Goal: Book appointment/travel/reservation

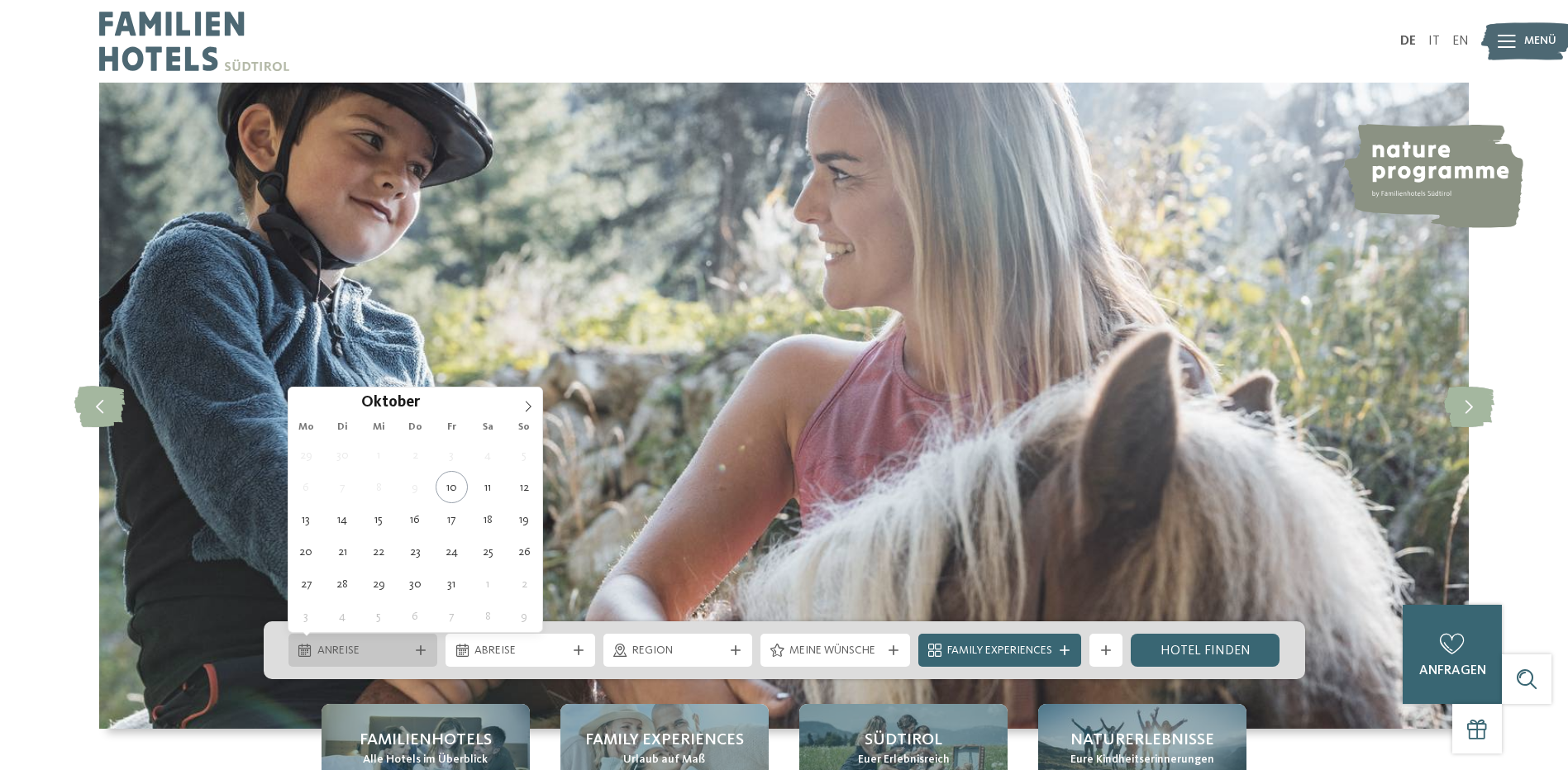
click at [411, 652] on div "Anreise" at bounding box center [364, 650] width 100 height 18
type div "14.10.2025"
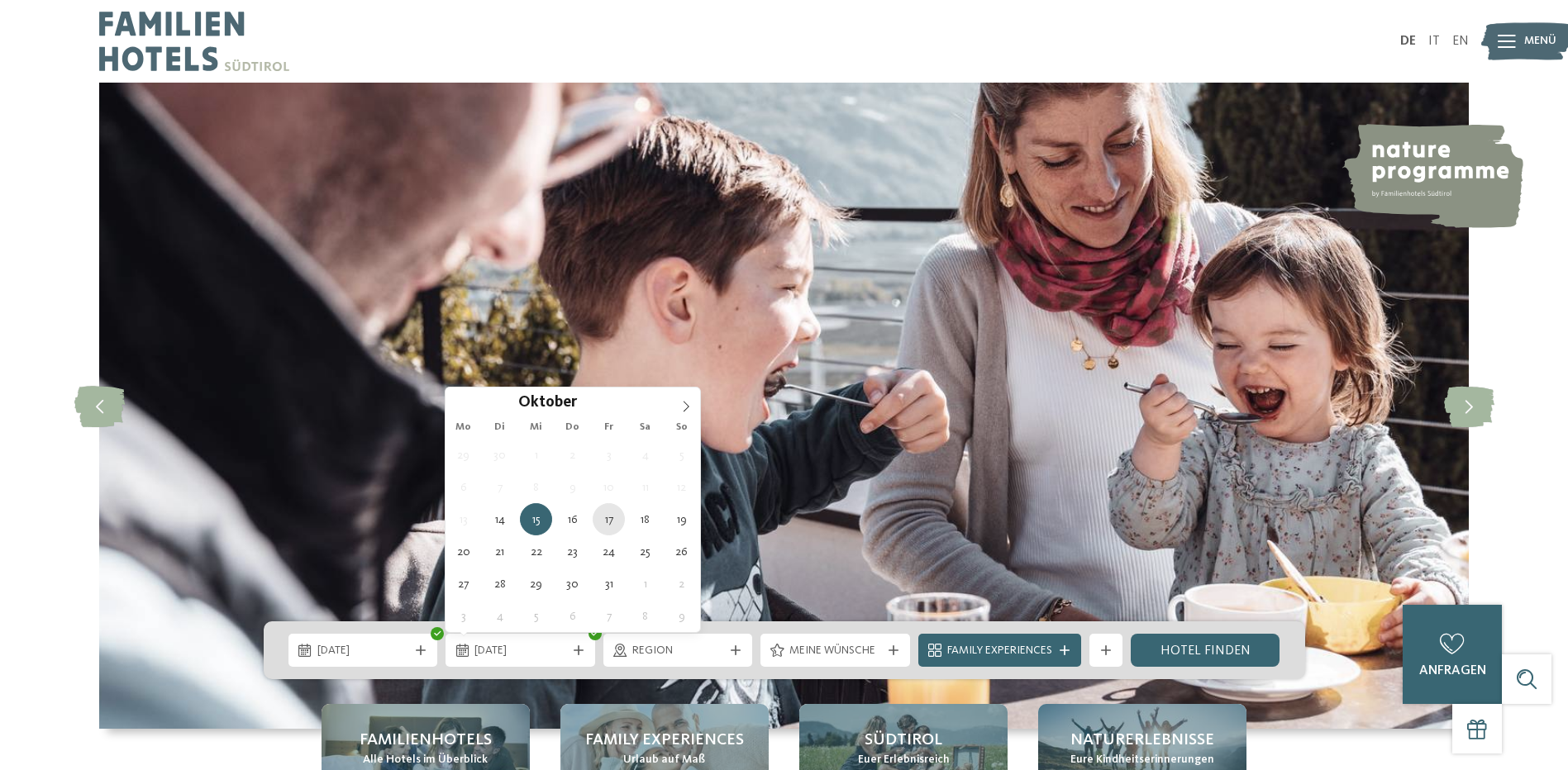
type div "17.10.2025"
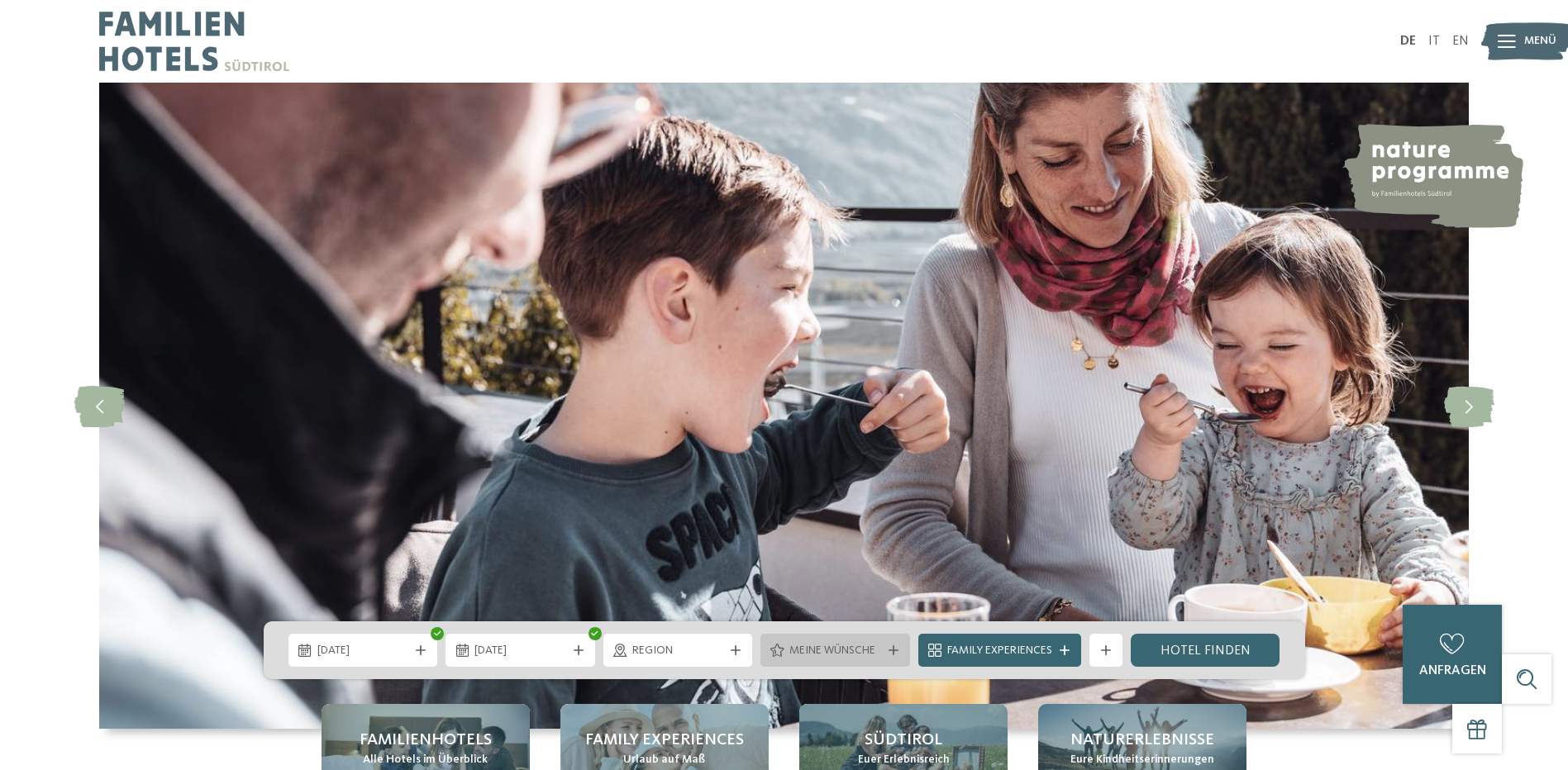
click at [891, 649] on icon at bounding box center [893, 649] width 10 height 10
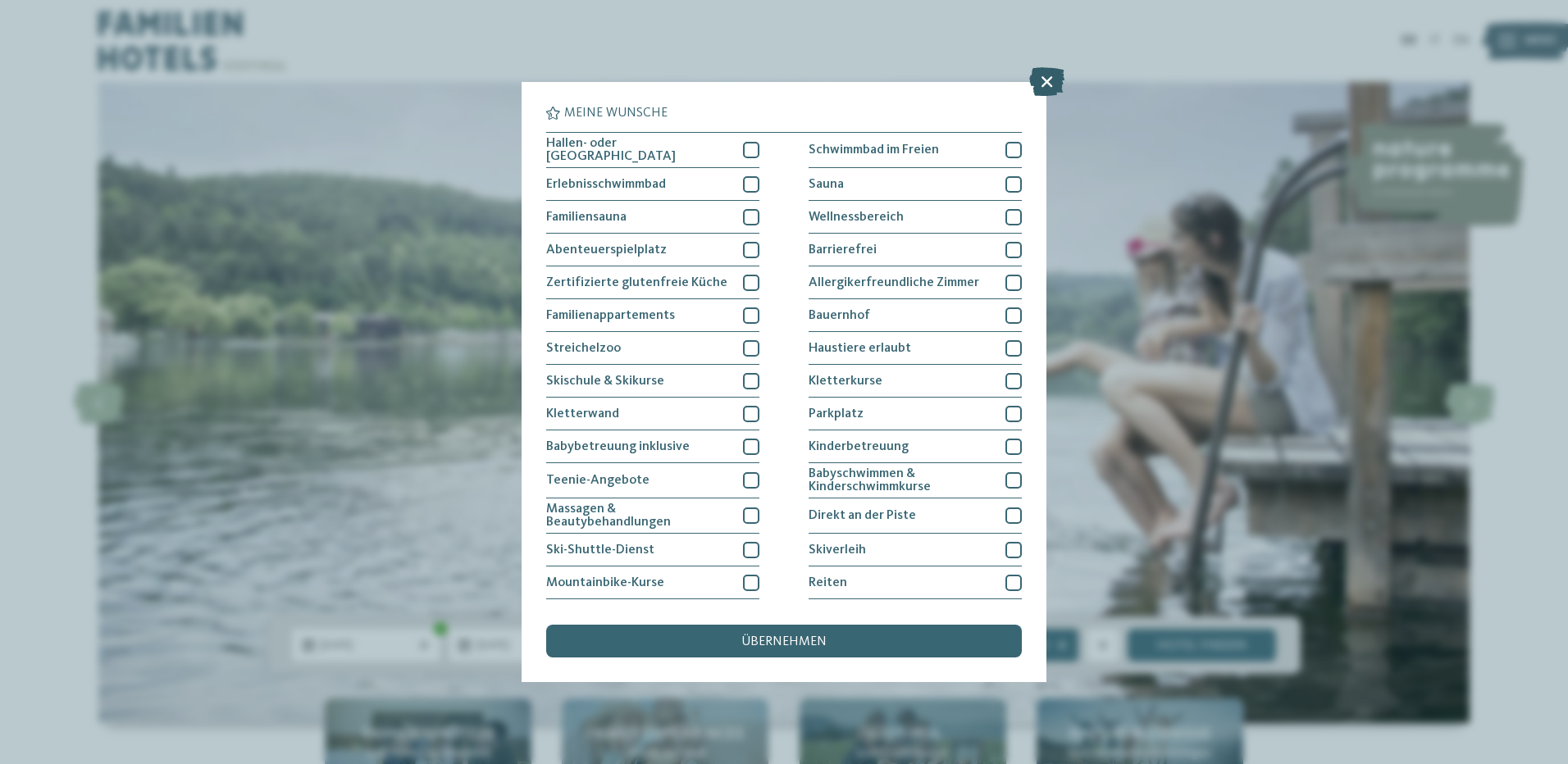
click at [1044, 85] on icon at bounding box center [1046, 81] width 35 height 29
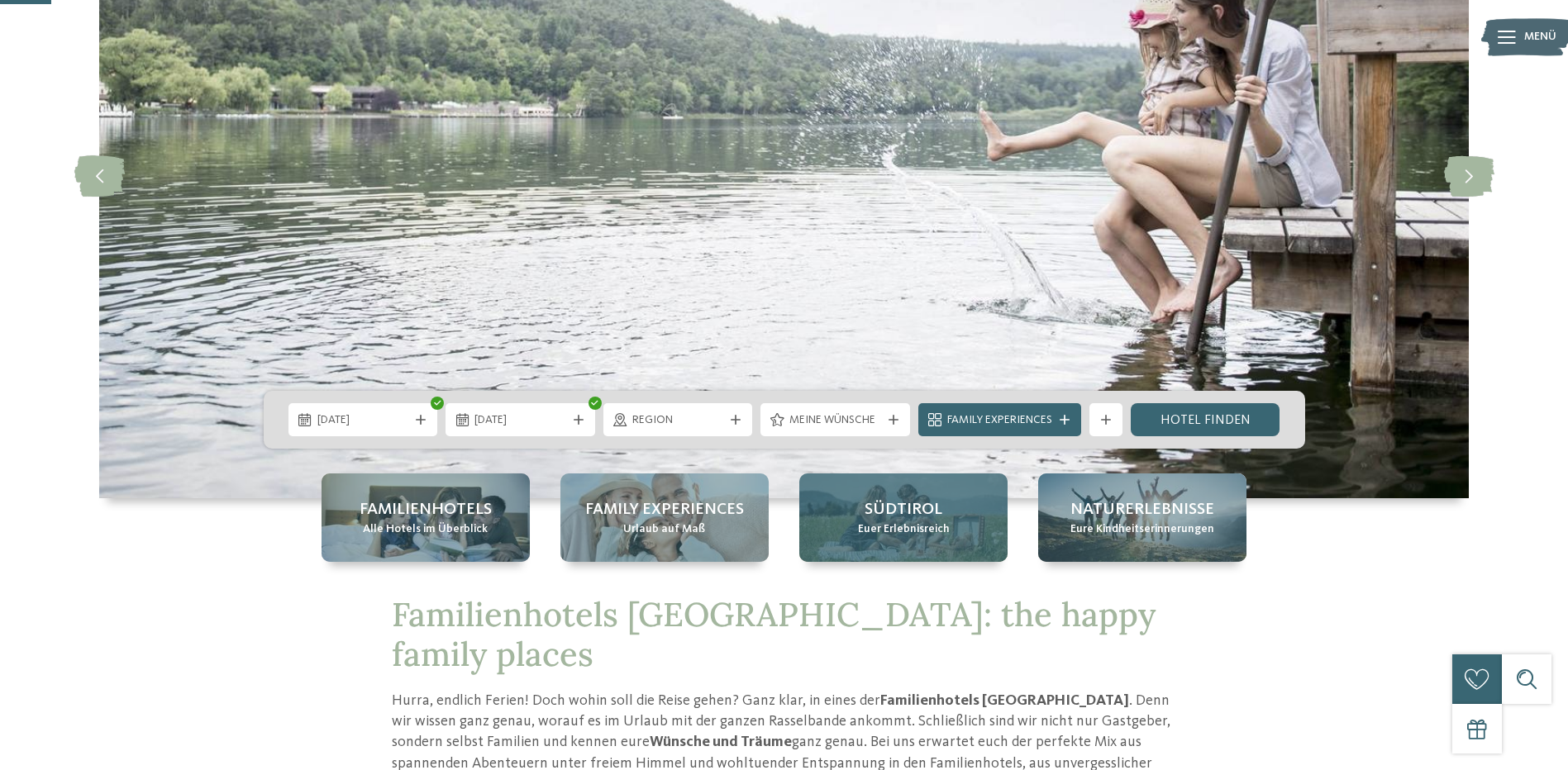
scroll to position [248, 0]
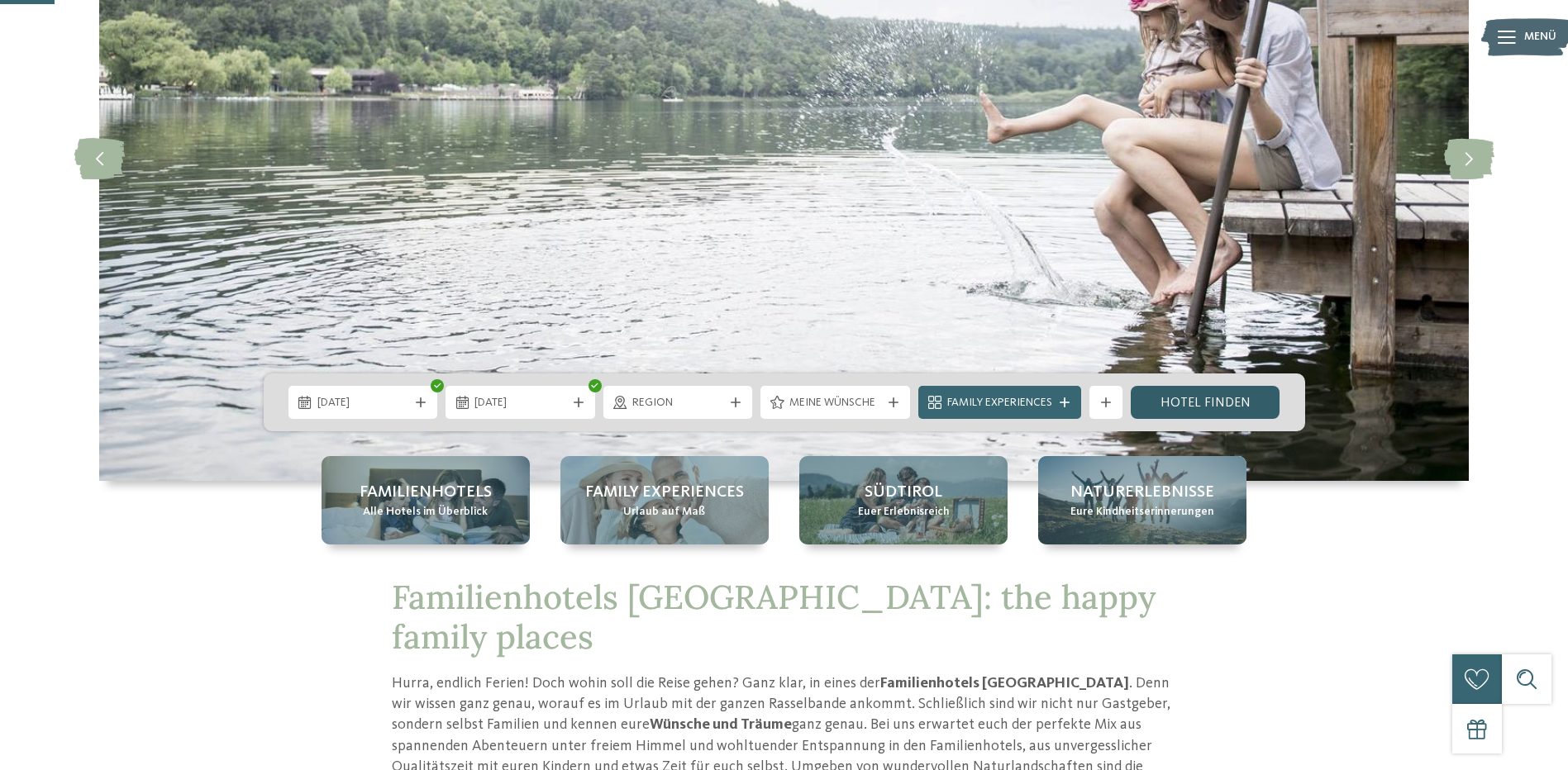
click at [1202, 405] on link "Hotel finden" at bounding box center [1205, 402] width 150 height 33
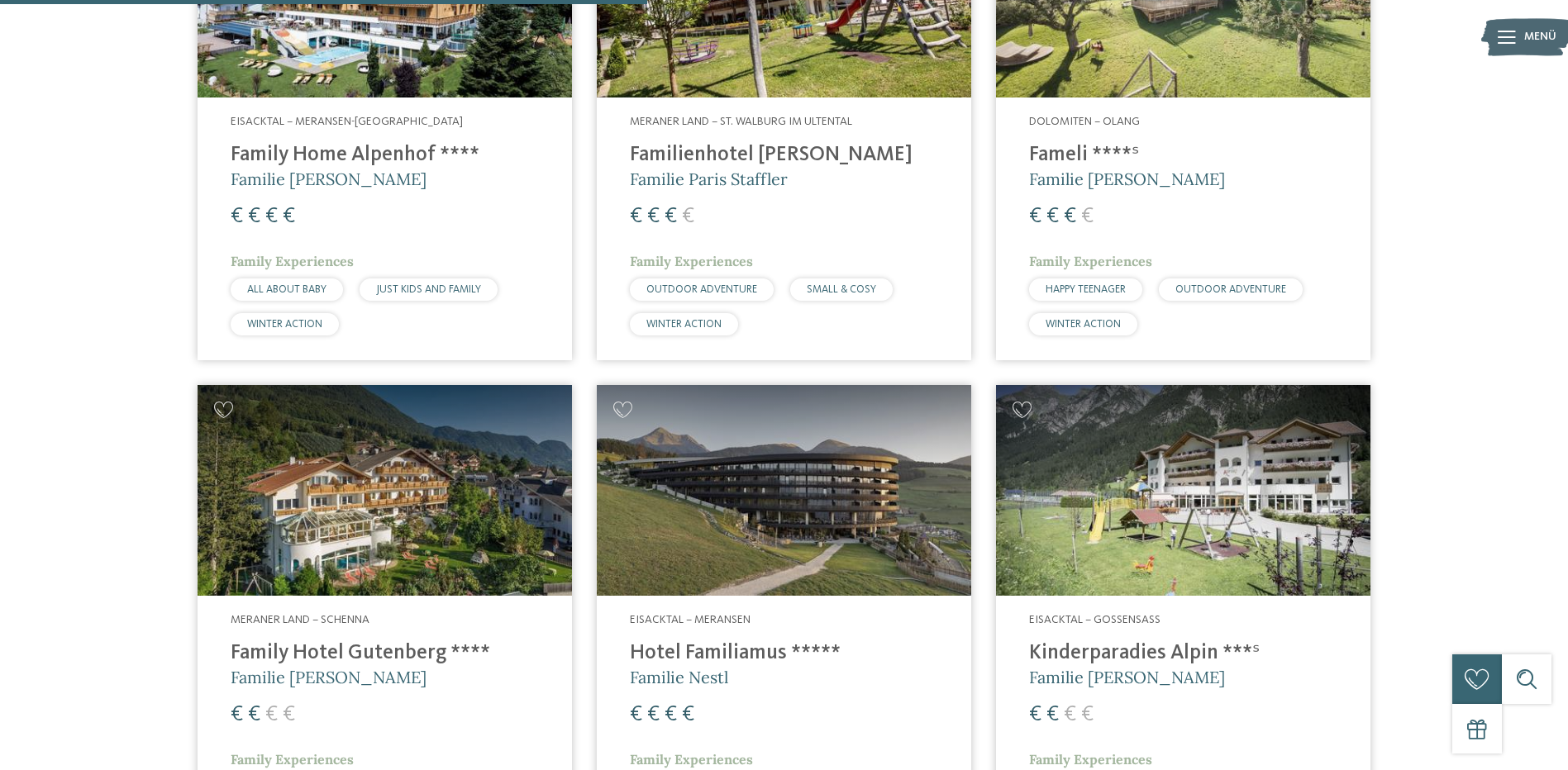
scroll to position [1947, 0]
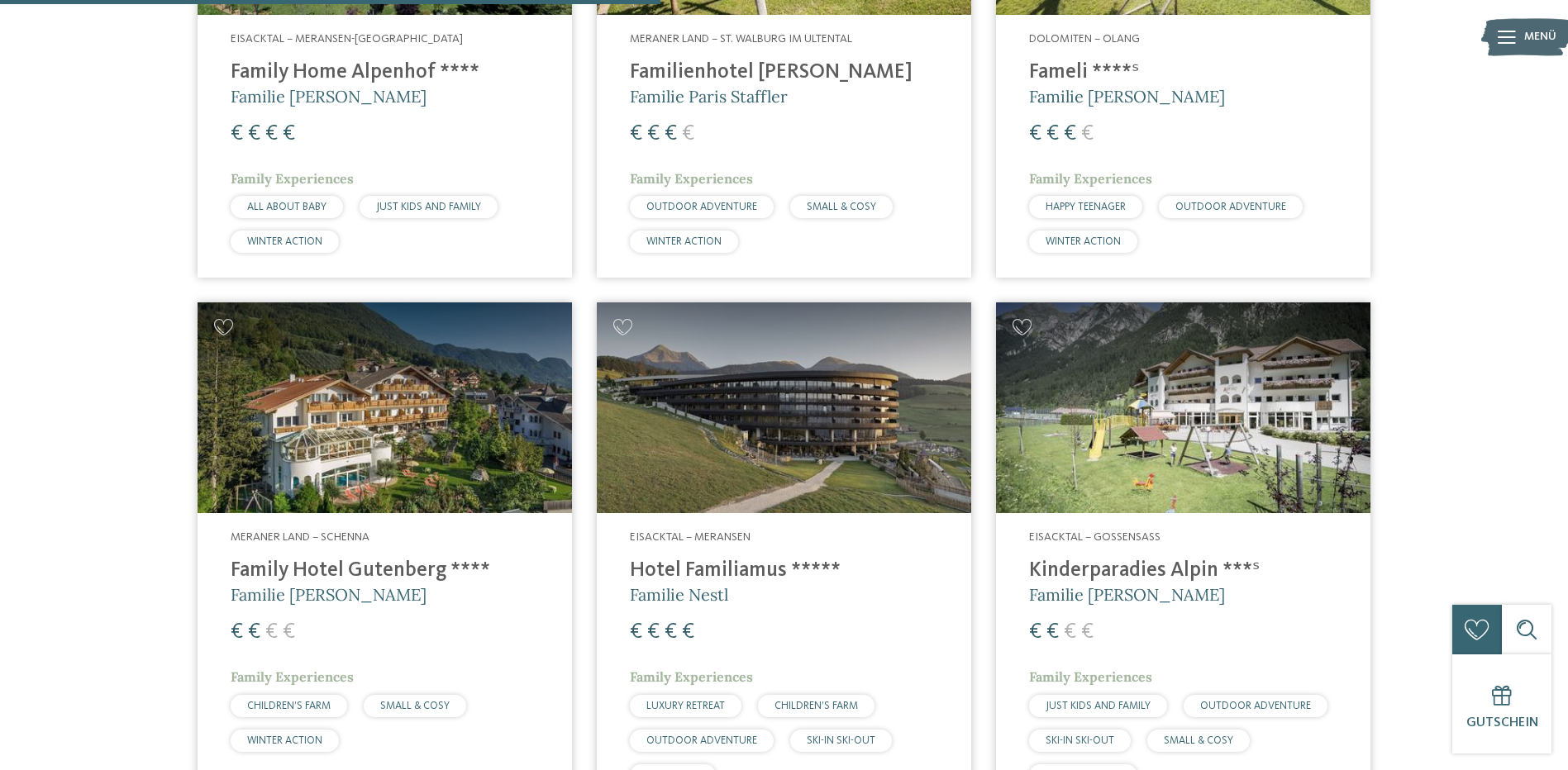
click at [311, 559] on h4 "Family Hotel Gutenberg ****" at bounding box center [385, 571] width 308 height 25
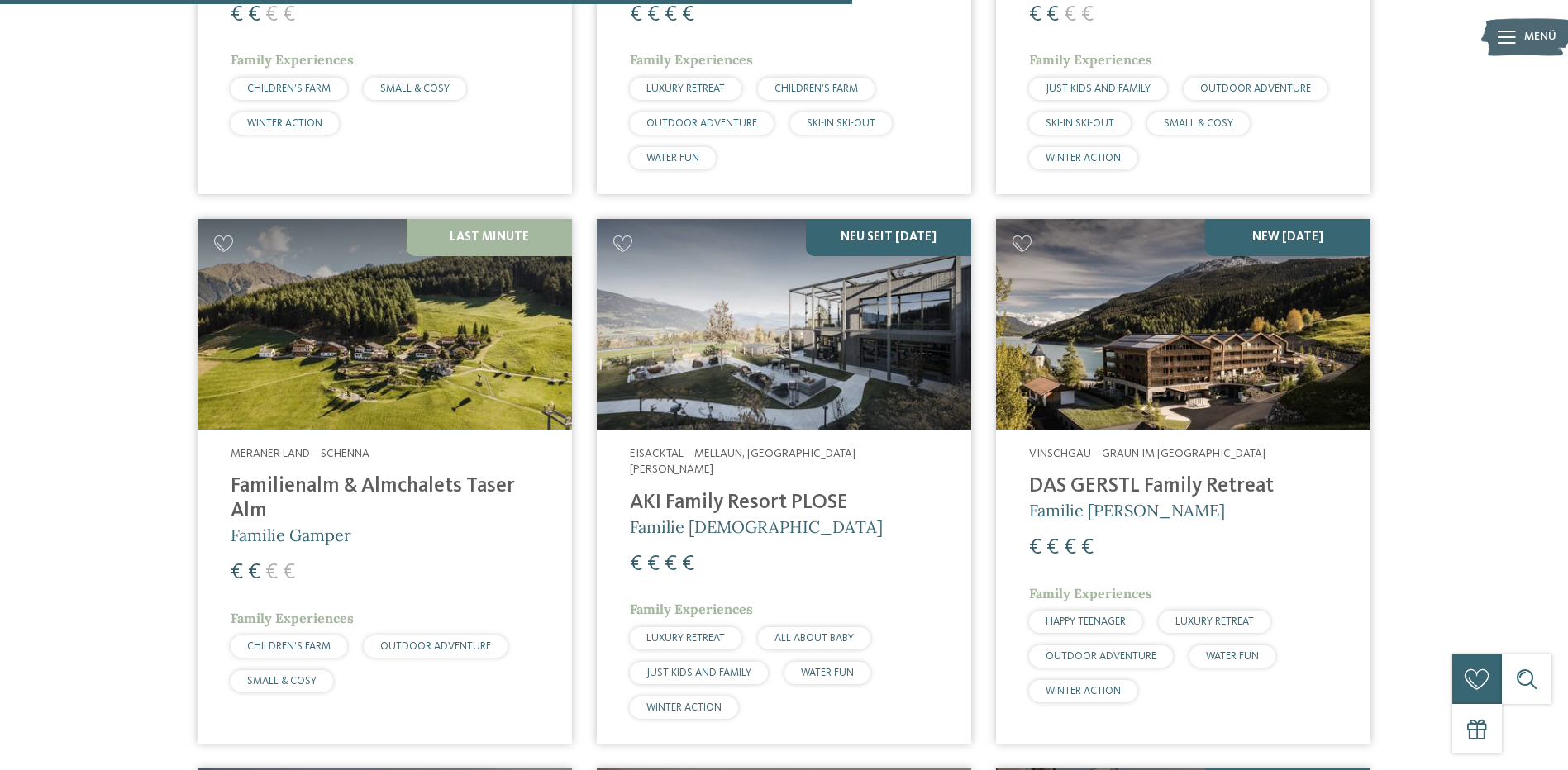
scroll to position [2607, 0]
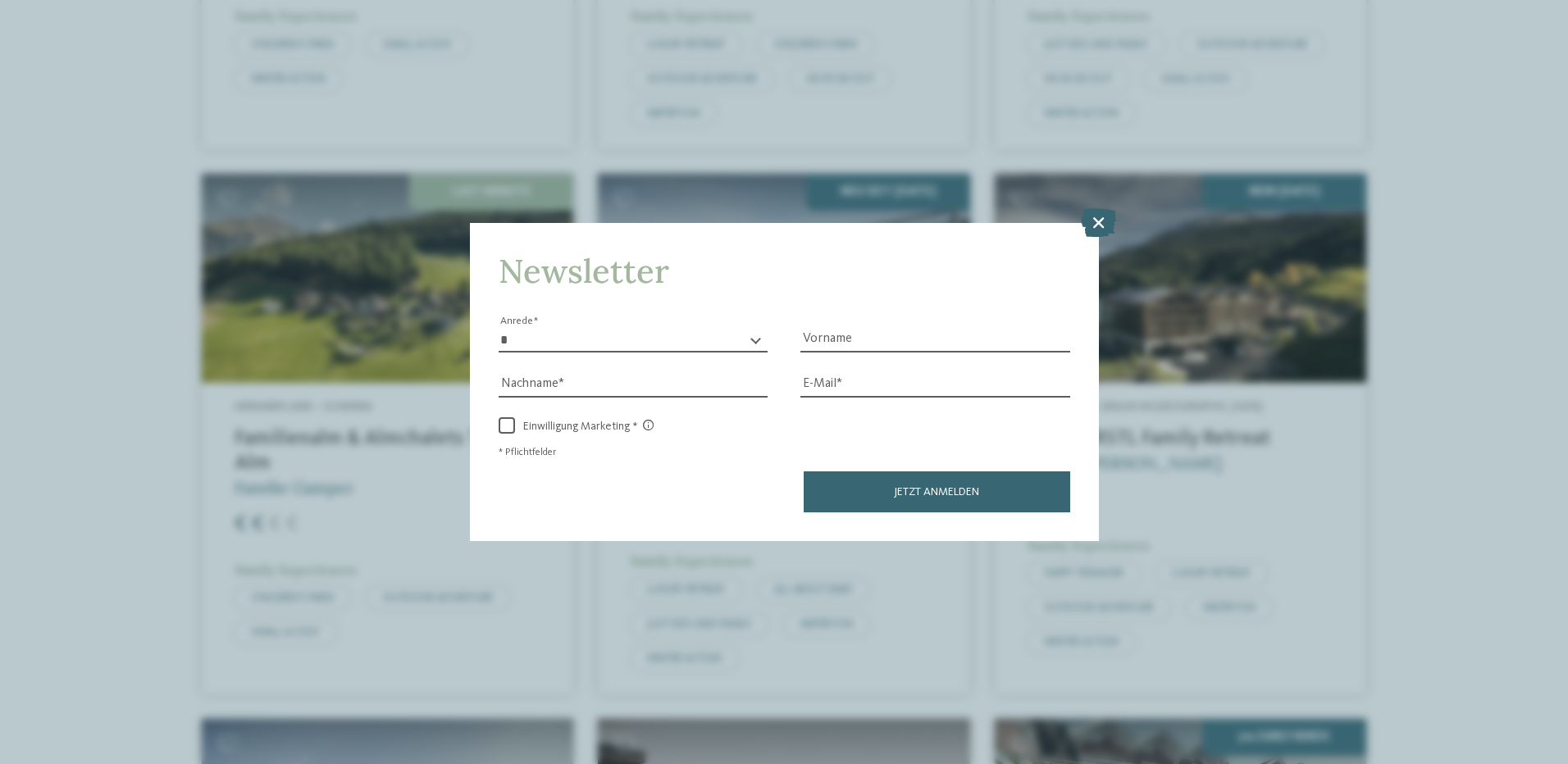
click at [1100, 227] on icon at bounding box center [1098, 222] width 35 height 29
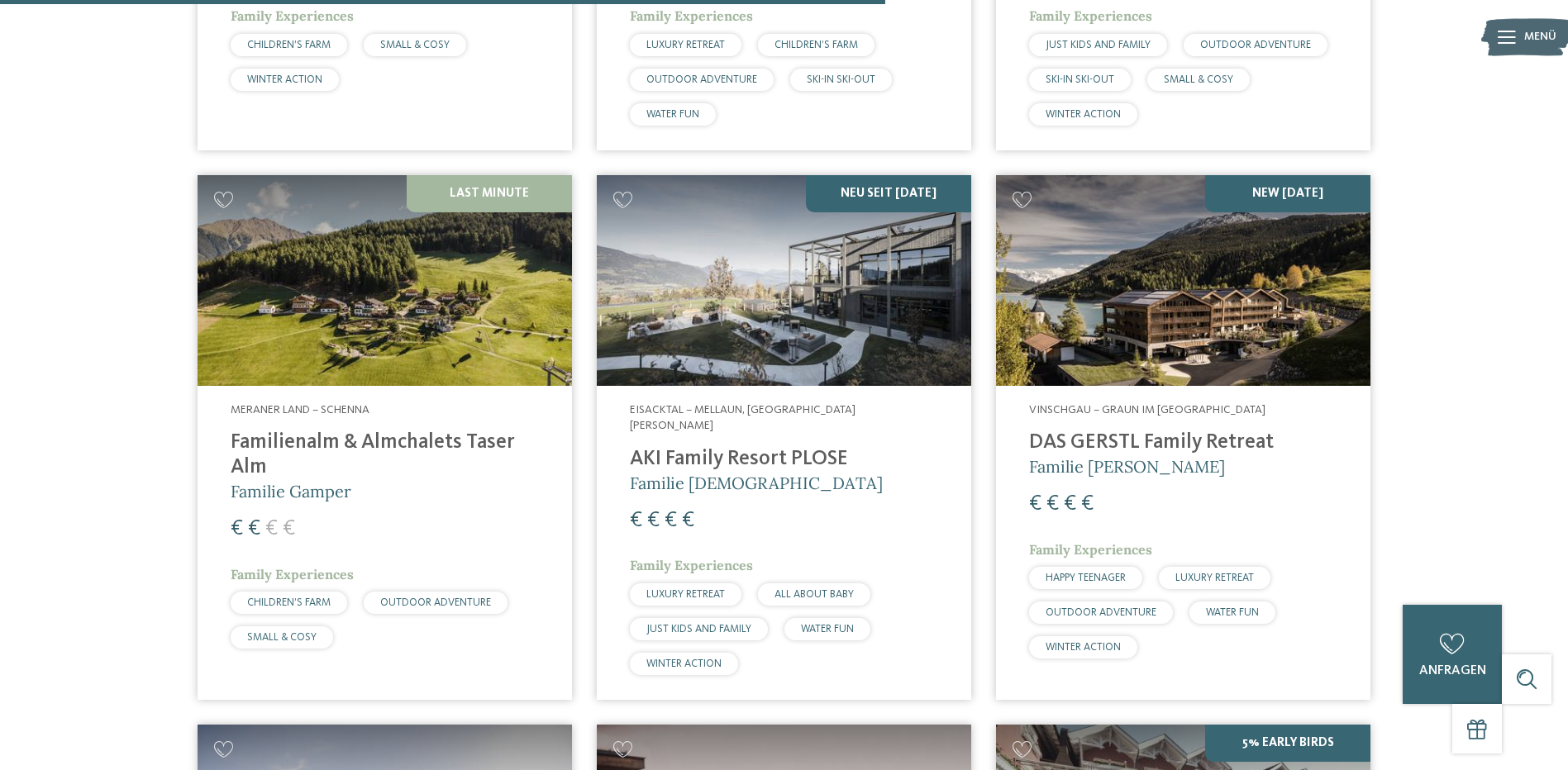
click at [1129, 430] on h4 "DAS GERSTL Family Retreat" at bounding box center [1183, 443] width 308 height 25
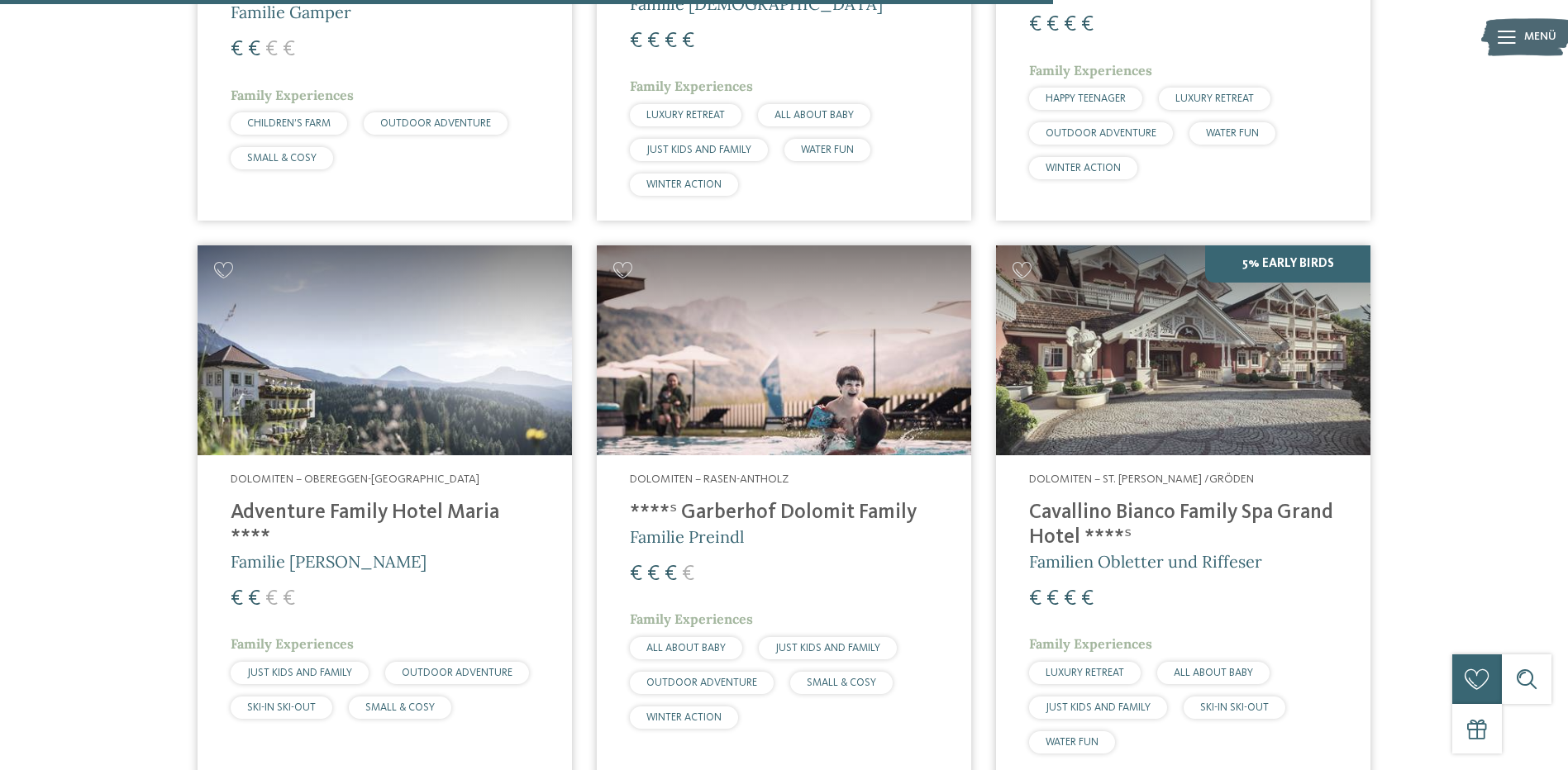
scroll to position [3103, 0]
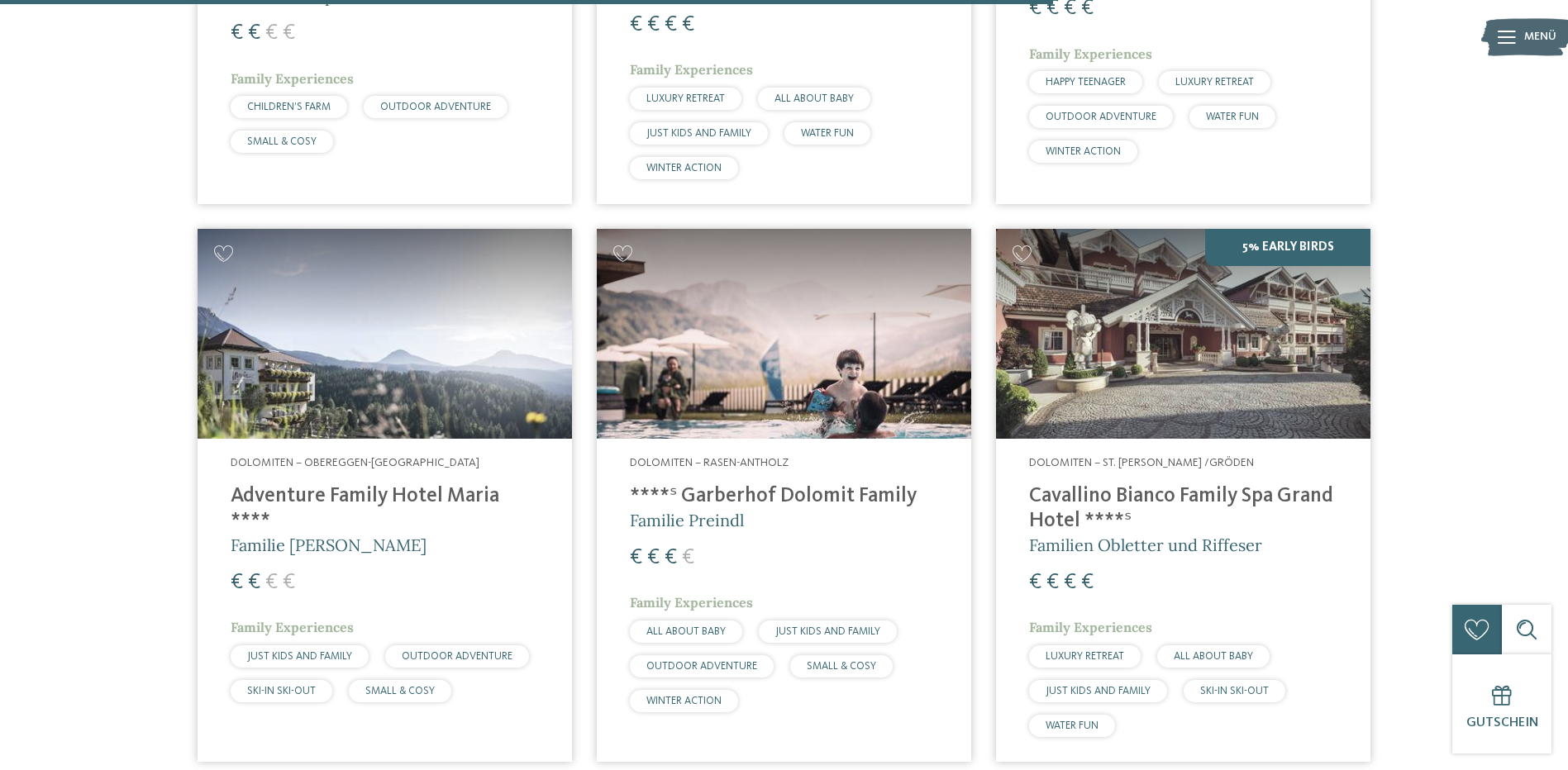
click at [1181, 484] on h4 "Cavallino Bianco Family Spa Grand Hotel ****ˢ" at bounding box center [1183, 509] width 308 height 49
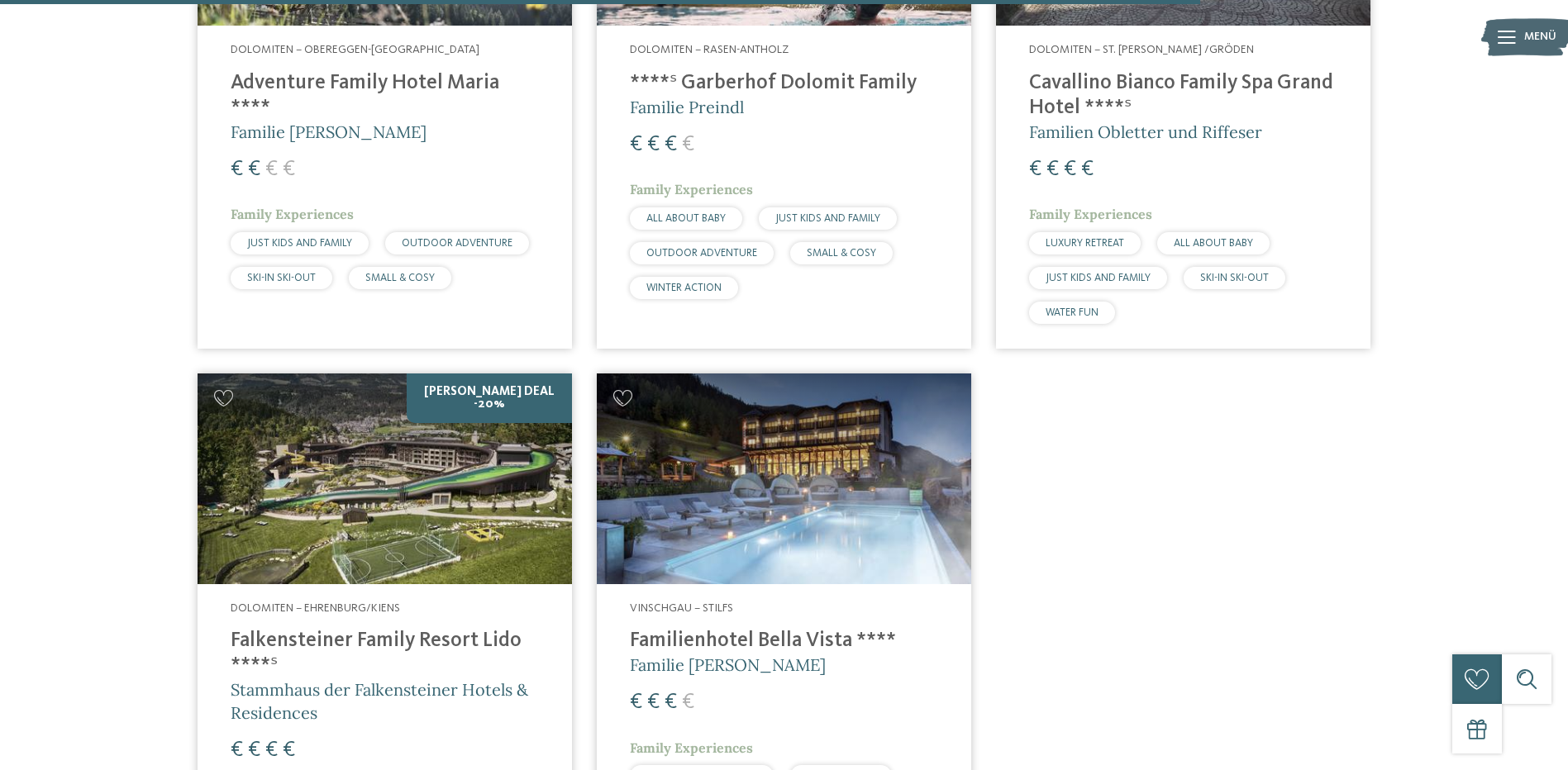
scroll to position [3599, 0]
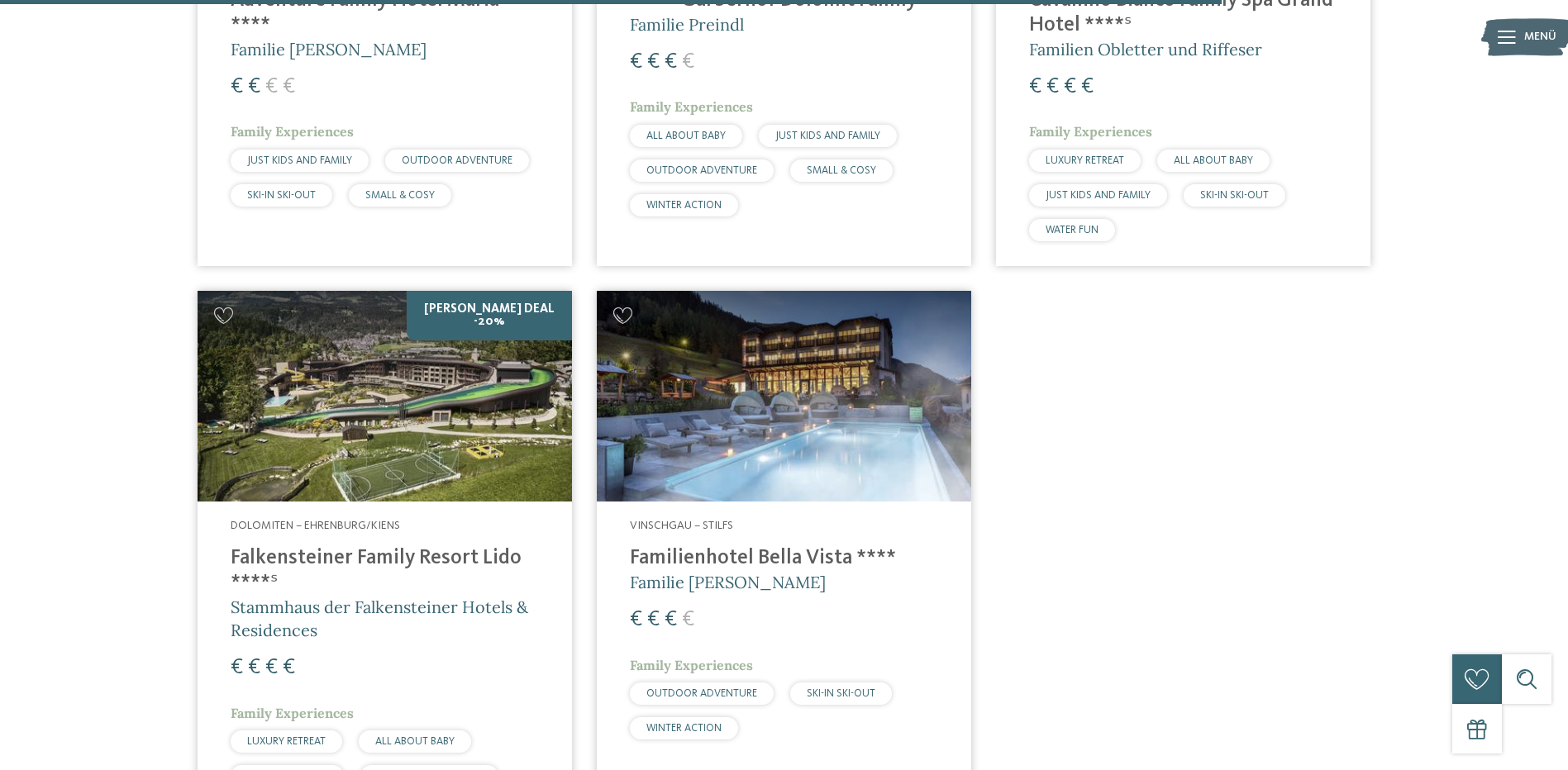
click at [348, 546] on h4 "Falkensteiner Family Resort Lido ****ˢ" at bounding box center [385, 571] width 308 height 49
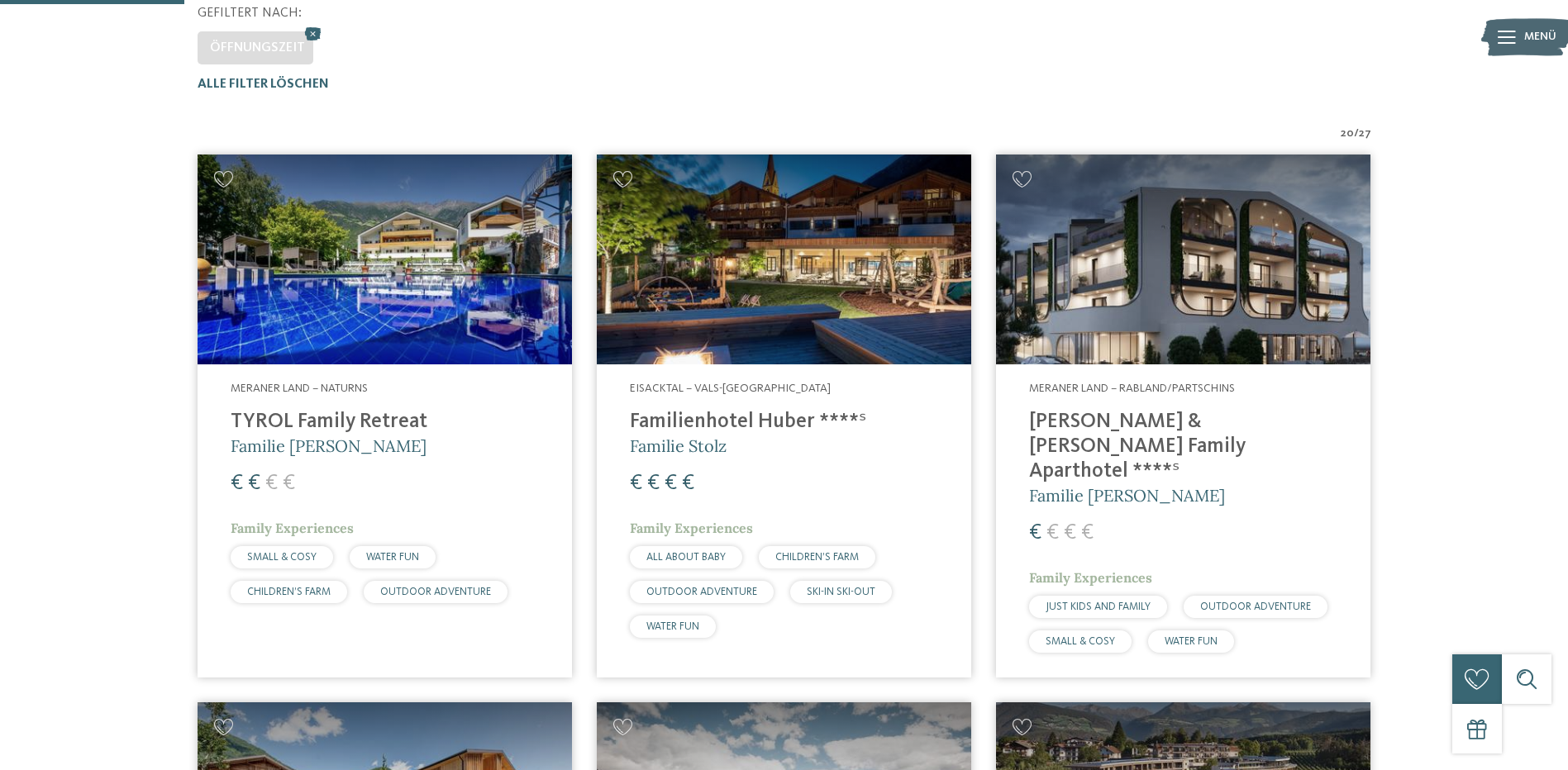
scroll to position [542, 0]
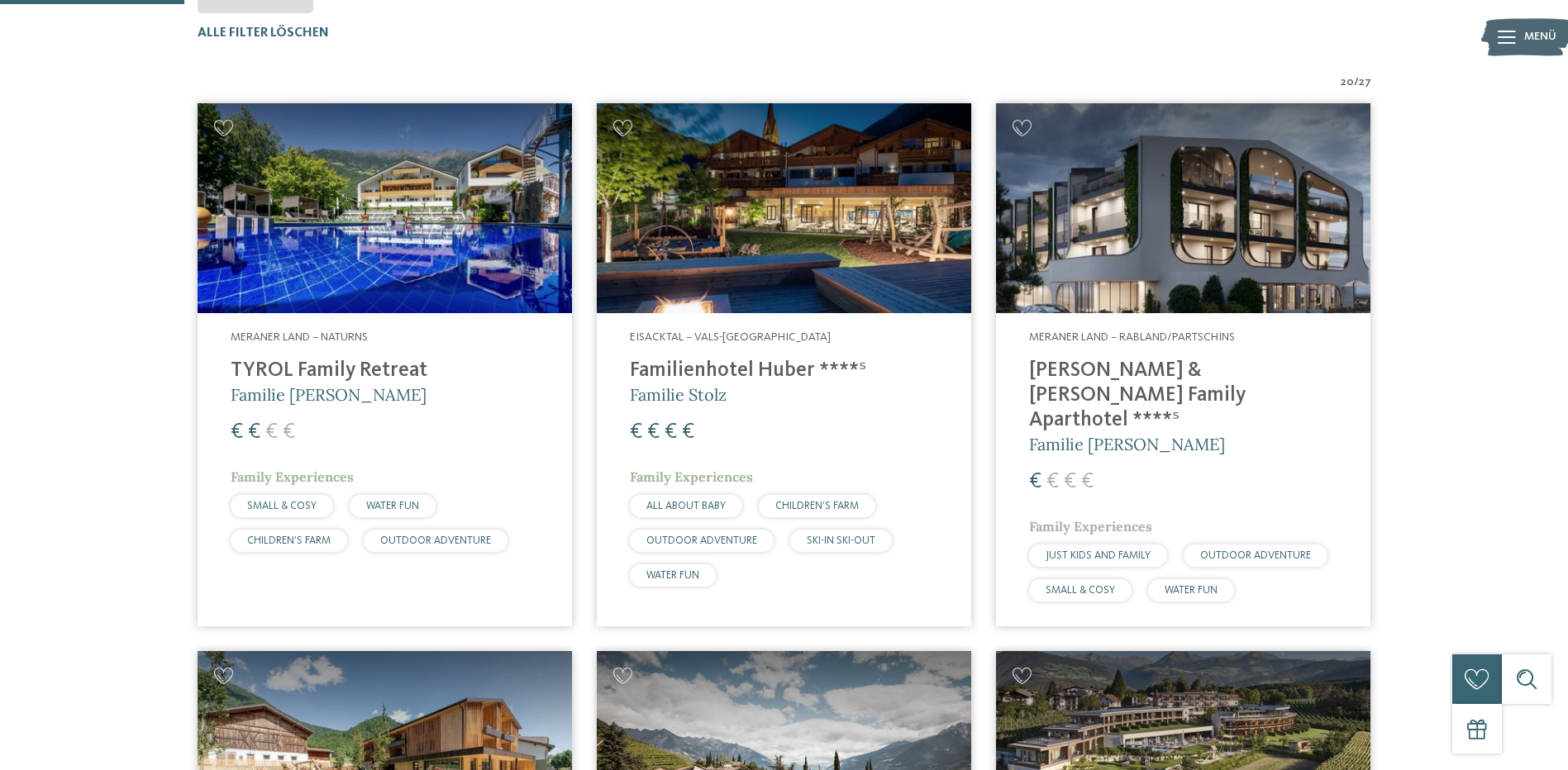
click at [710, 364] on h4 "Familienhotel Huber ****ˢ" at bounding box center [784, 370] width 308 height 25
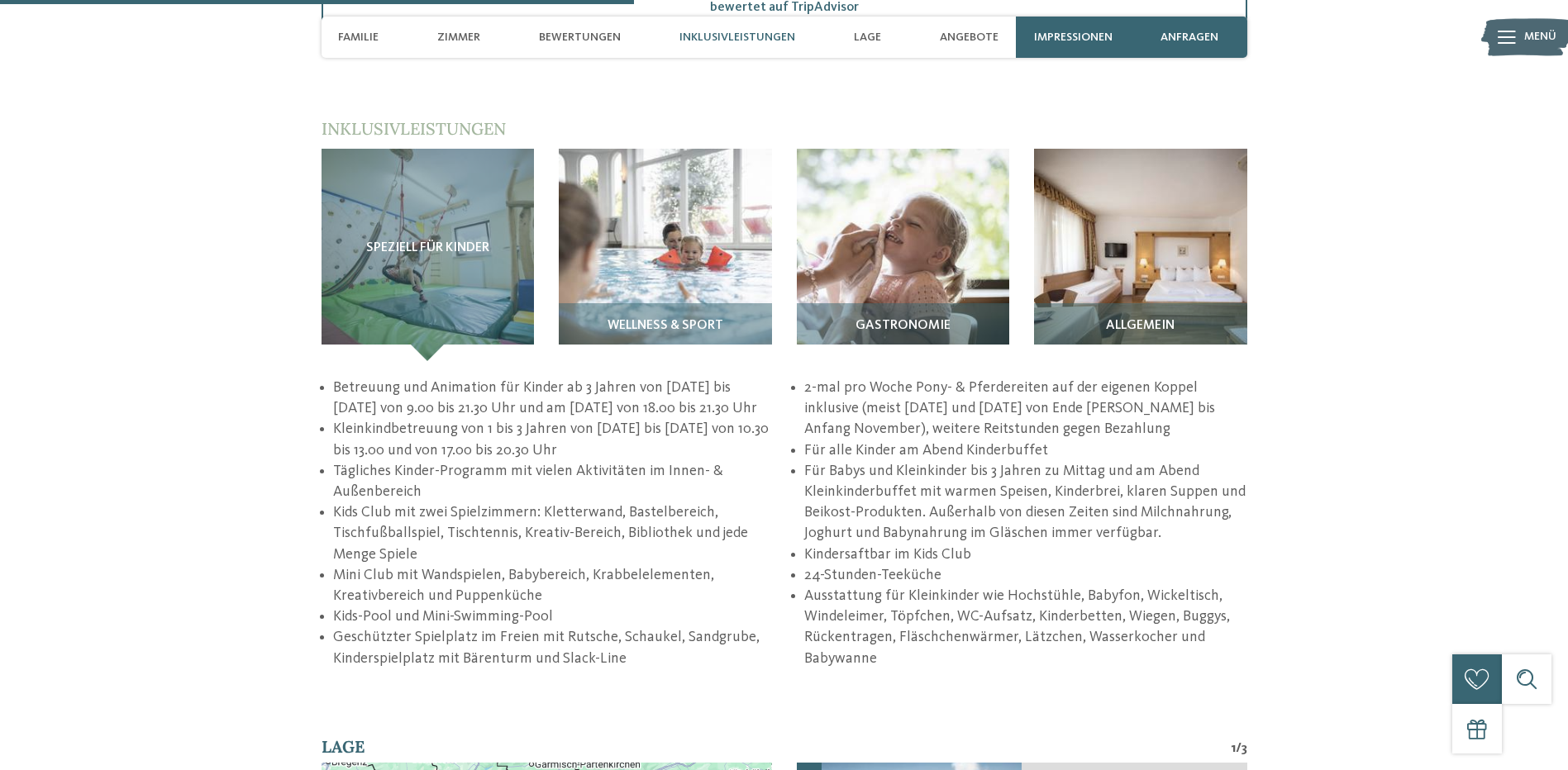
scroll to position [2231, 0]
click at [906, 318] on span "Gastronomie" at bounding box center [903, 325] width 95 height 15
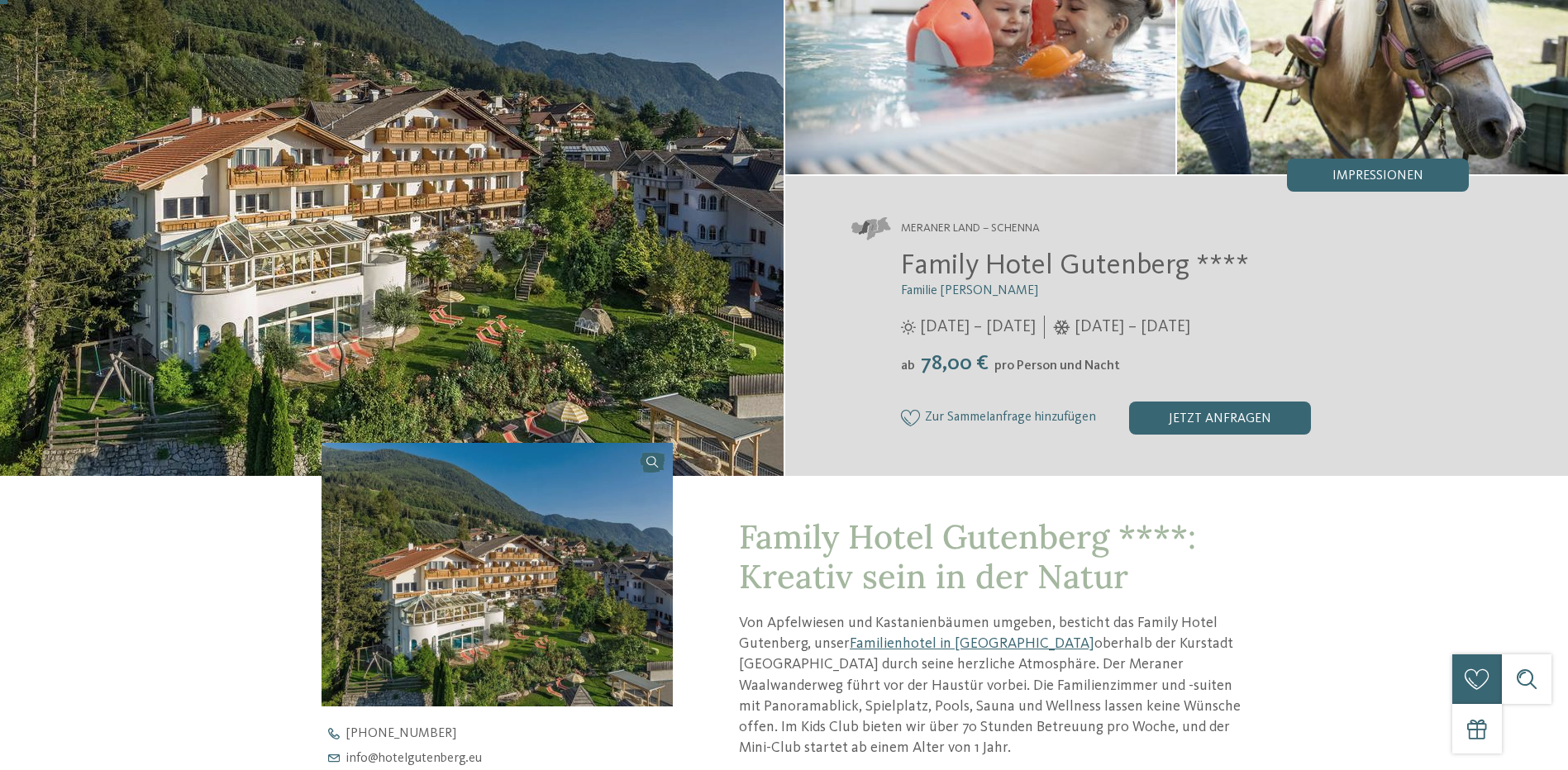
scroll to position [0, 0]
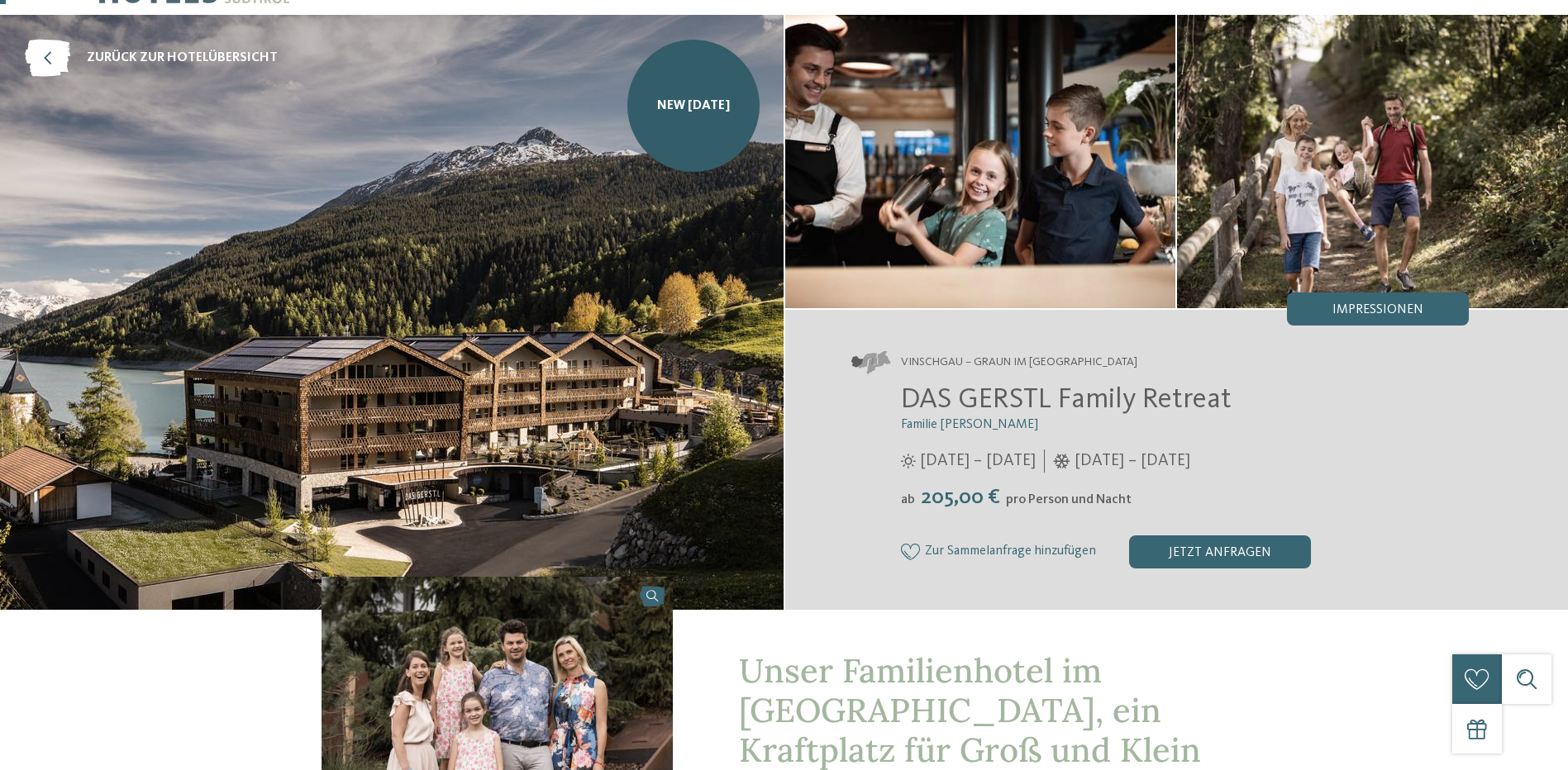
scroll to position [83, 0]
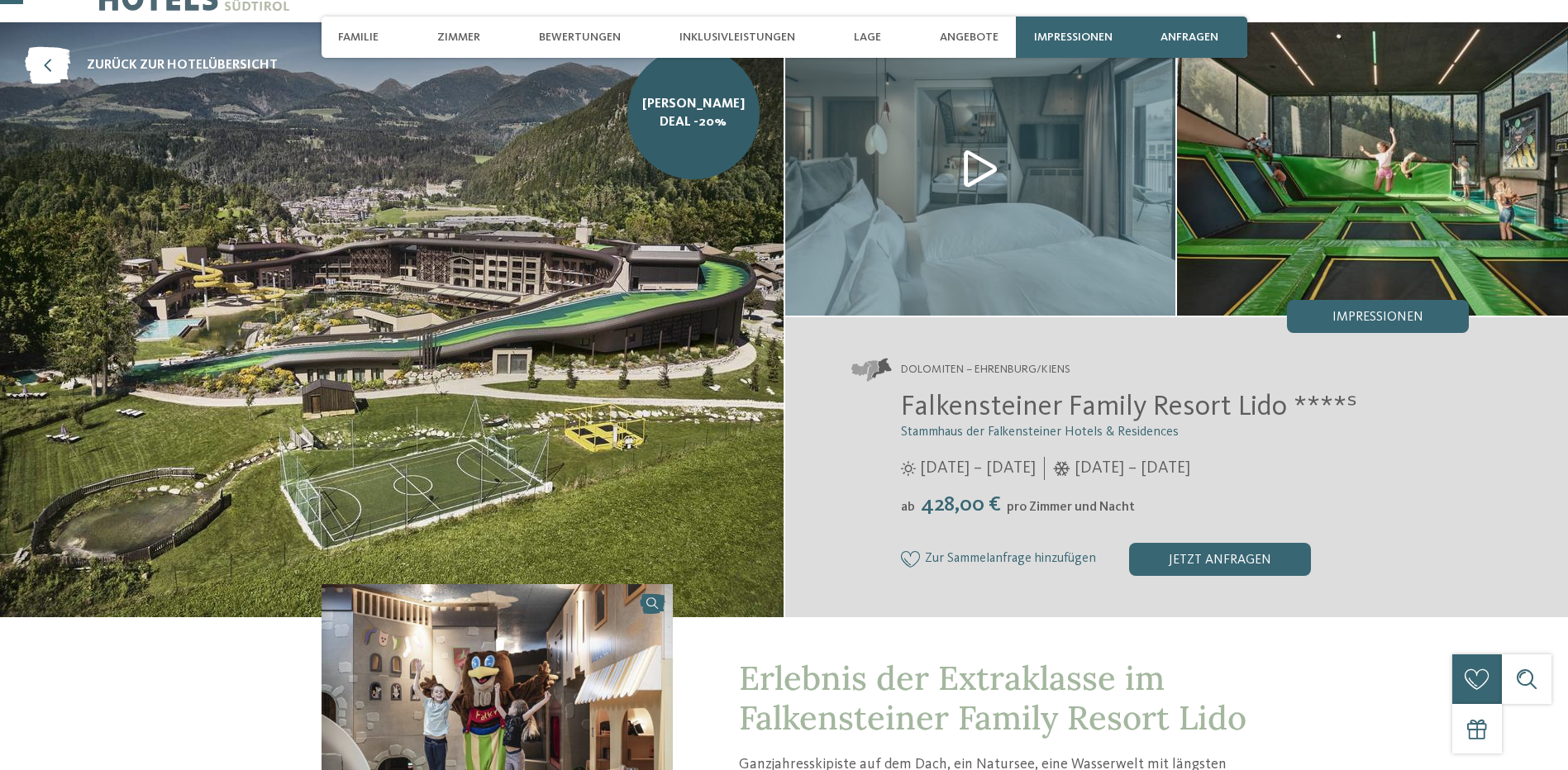
scroll to position [83, 0]
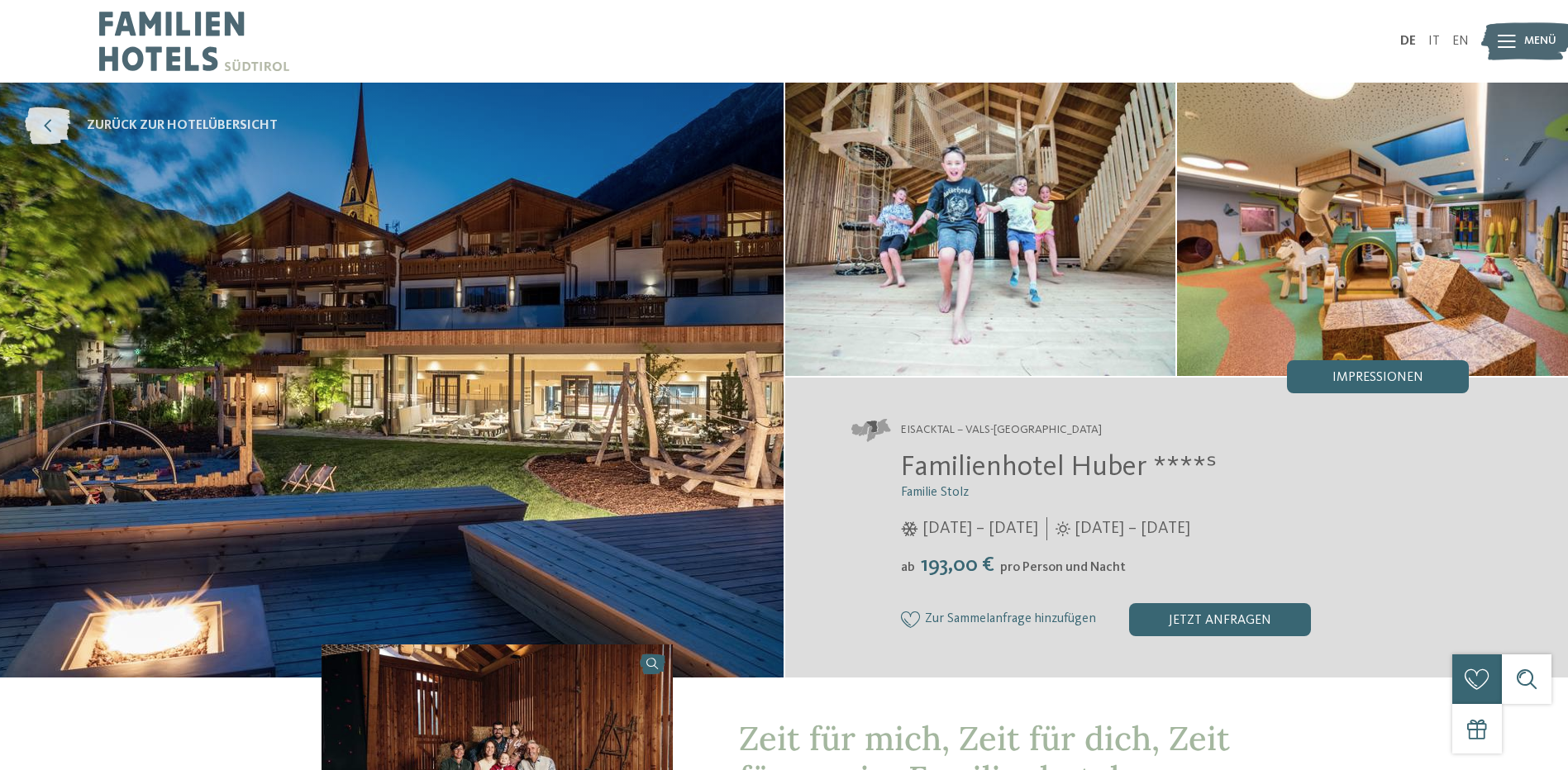
click at [190, 120] on span "zurück zur Hotelübersicht" at bounding box center [182, 125] width 191 height 18
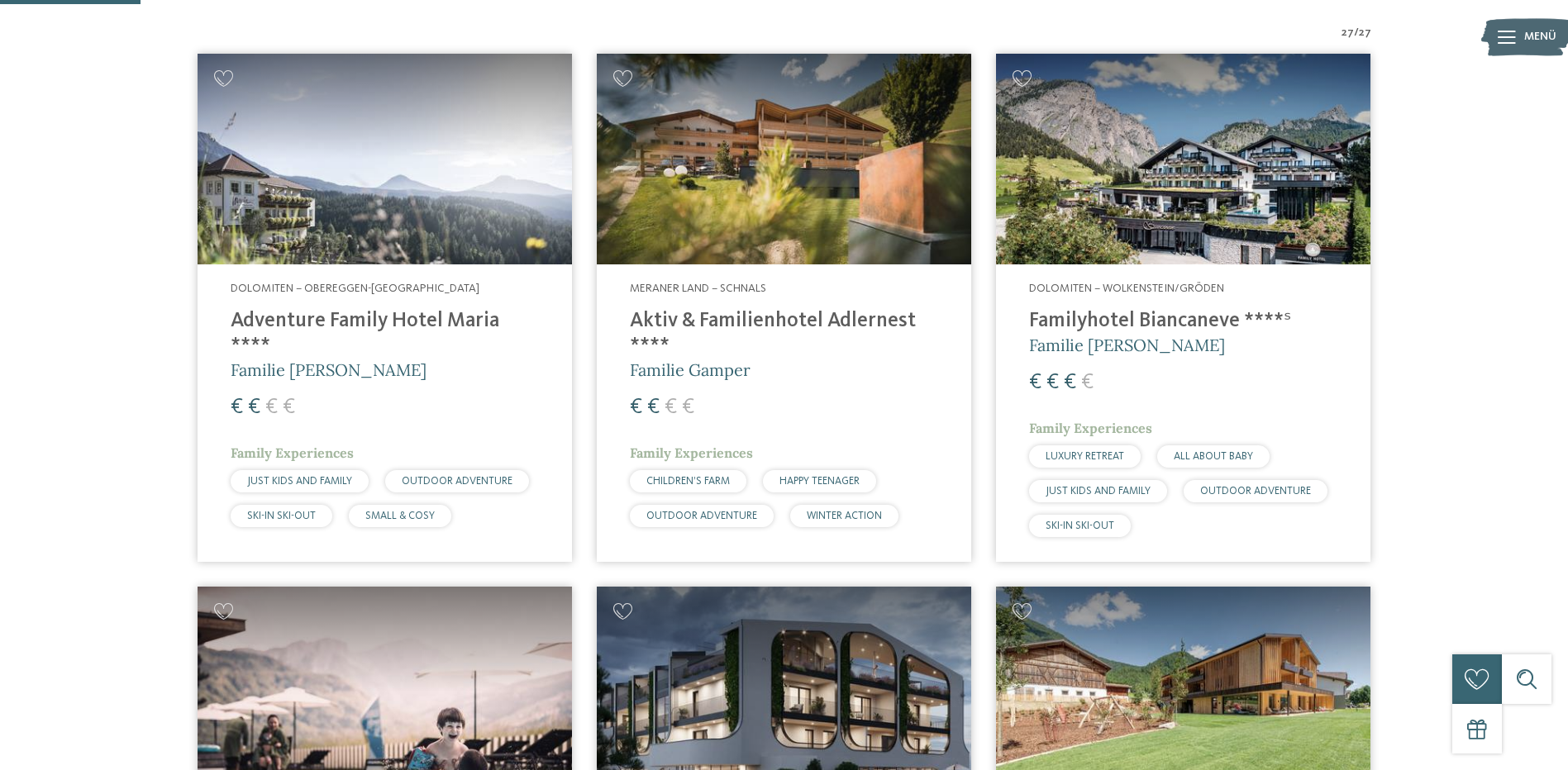
scroll to position [495, 0]
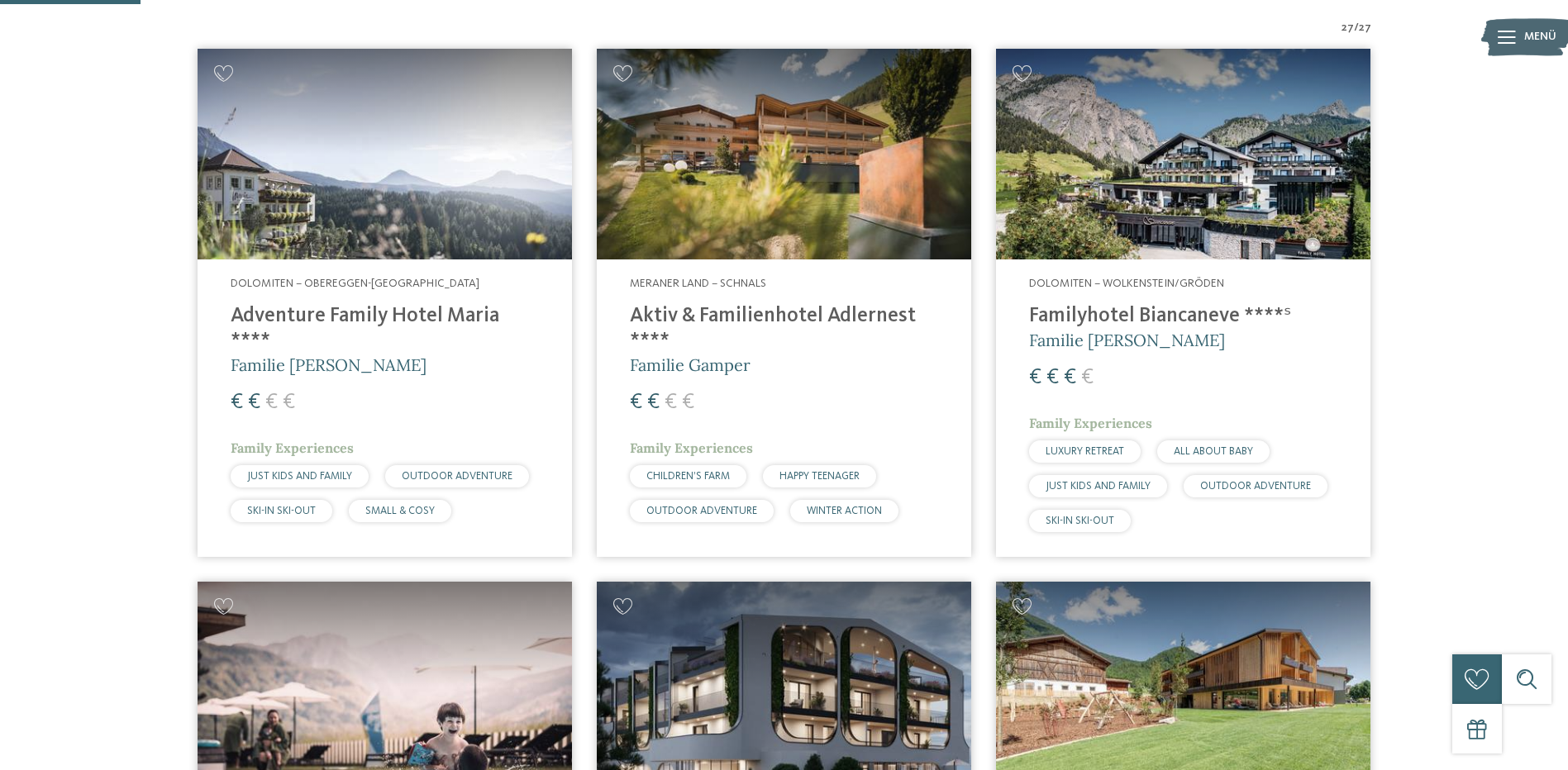
click at [1126, 315] on h4 "Familyhotel Biancaneve ****ˢ" at bounding box center [1183, 316] width 308 height 25
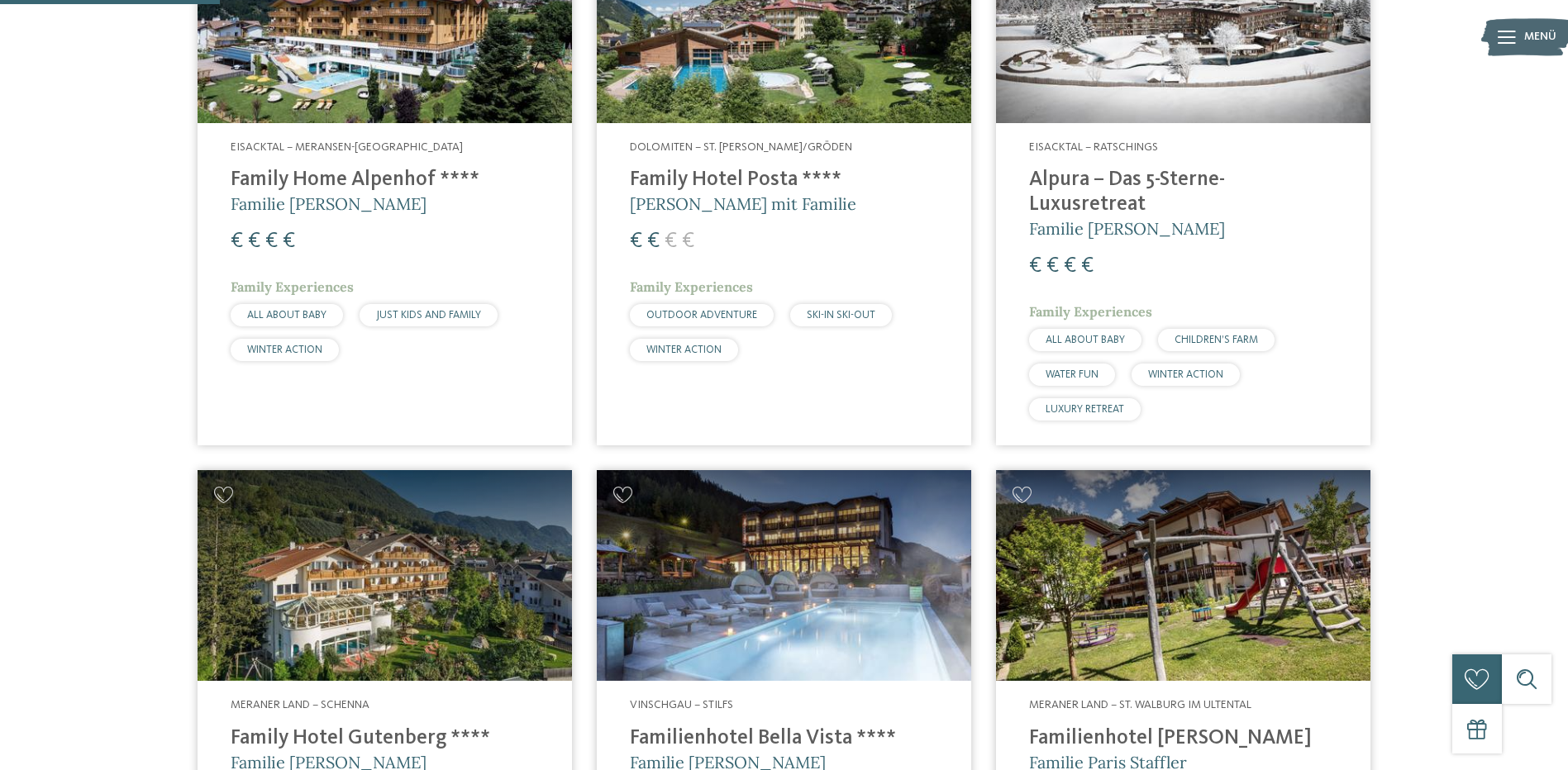
scroll to position [826, 0]
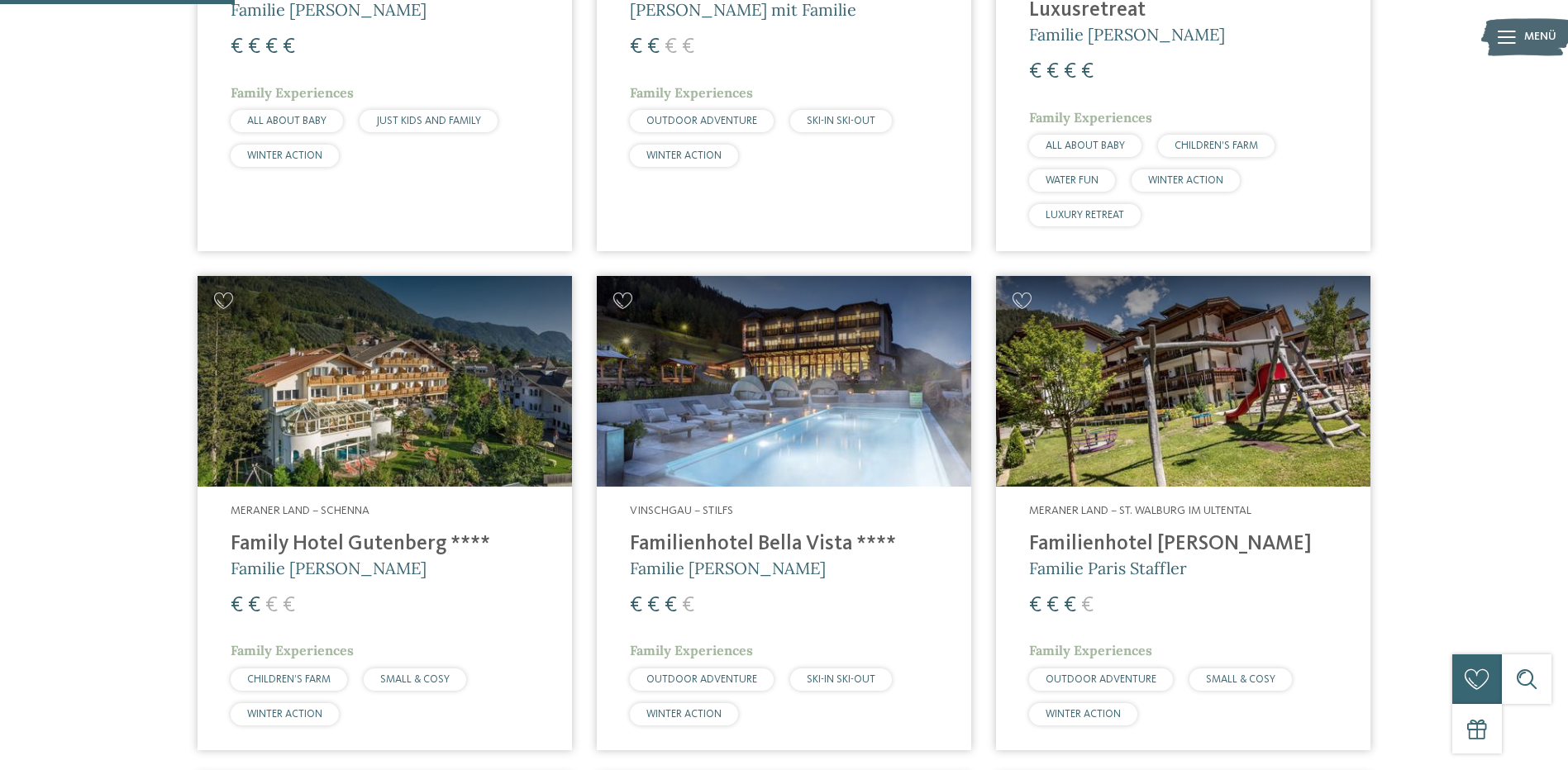
click at [336, 532] on h4 "Family Hotel Gutenberg ****" at bounding box center [385, 545] width 308 height 25
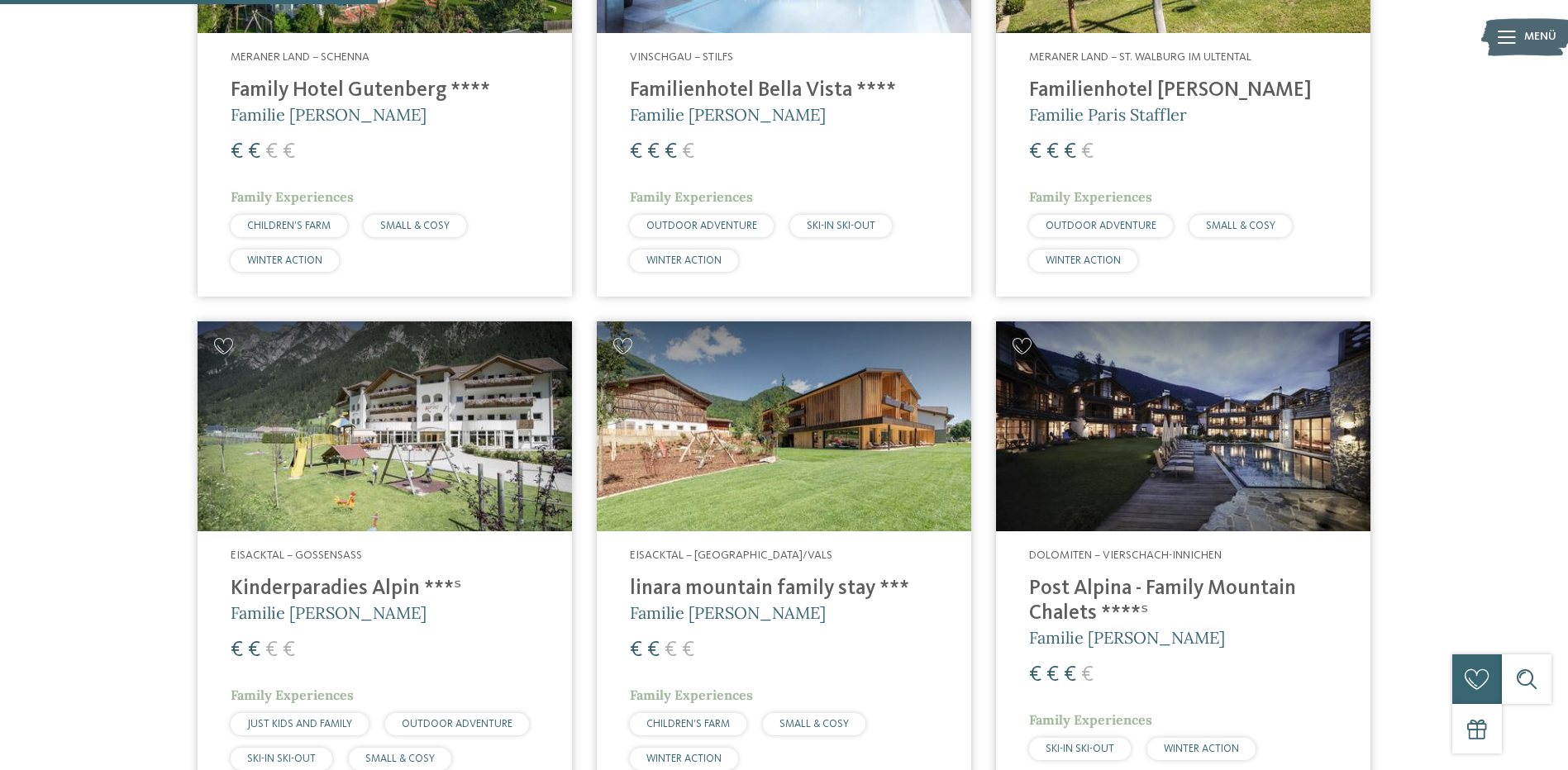
scroll to position [1404, 0]
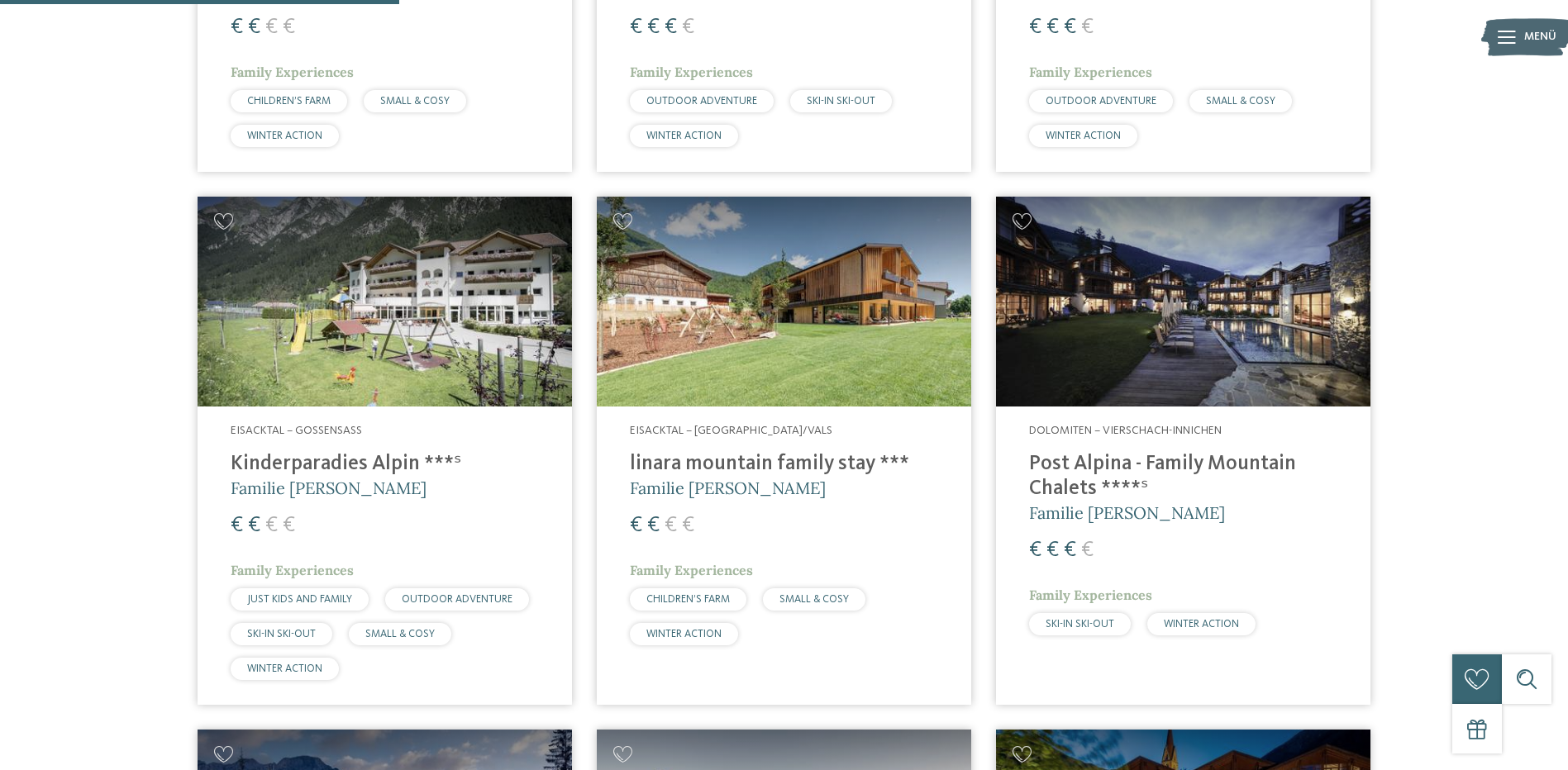
click at [1115, 452] on h4 "Post Alpina - Family Mountain Chalets ****ˢ" at bounding box center [1183, 477] width 308 height 49
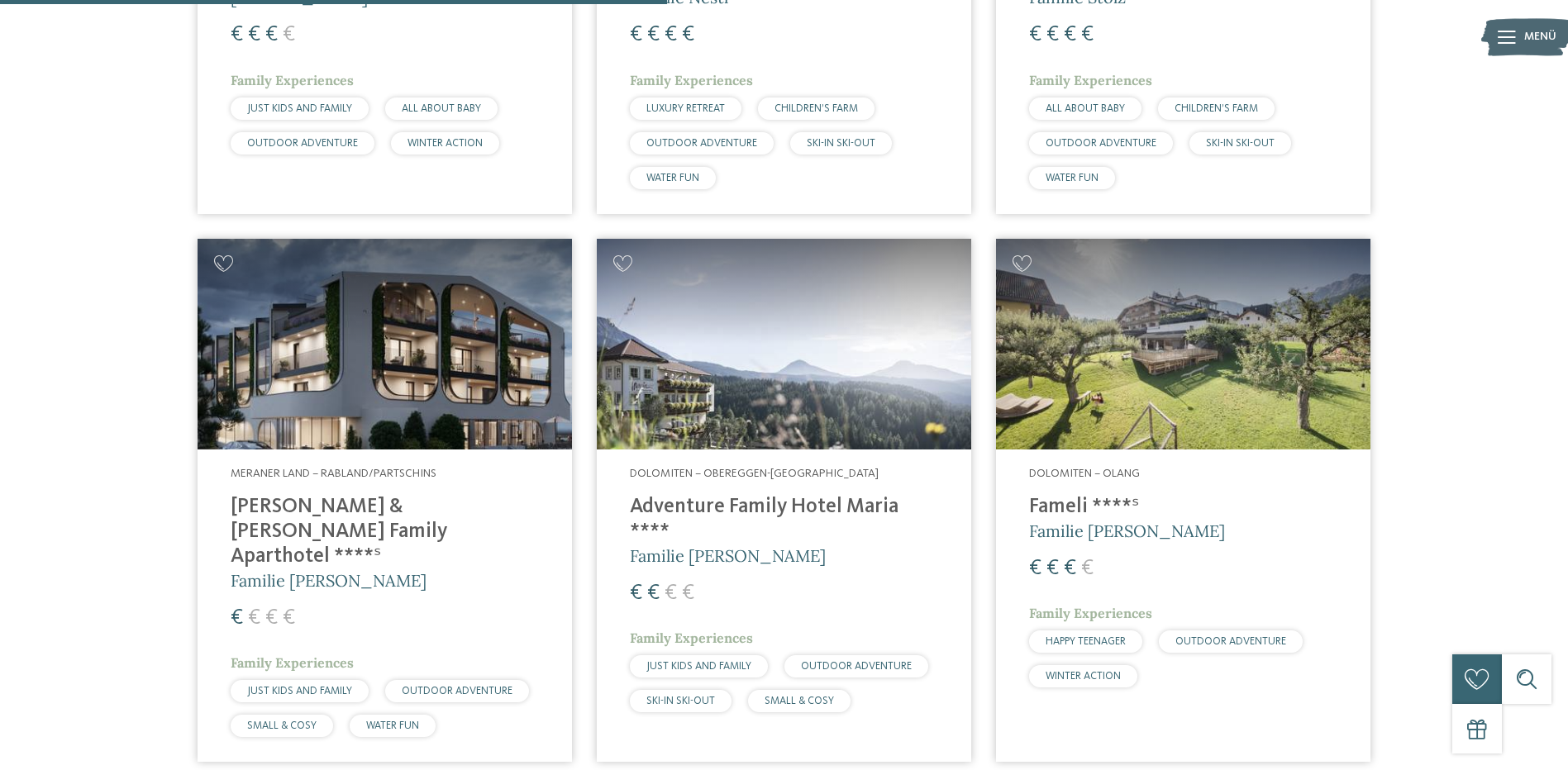
scroll to position [2478, 0]
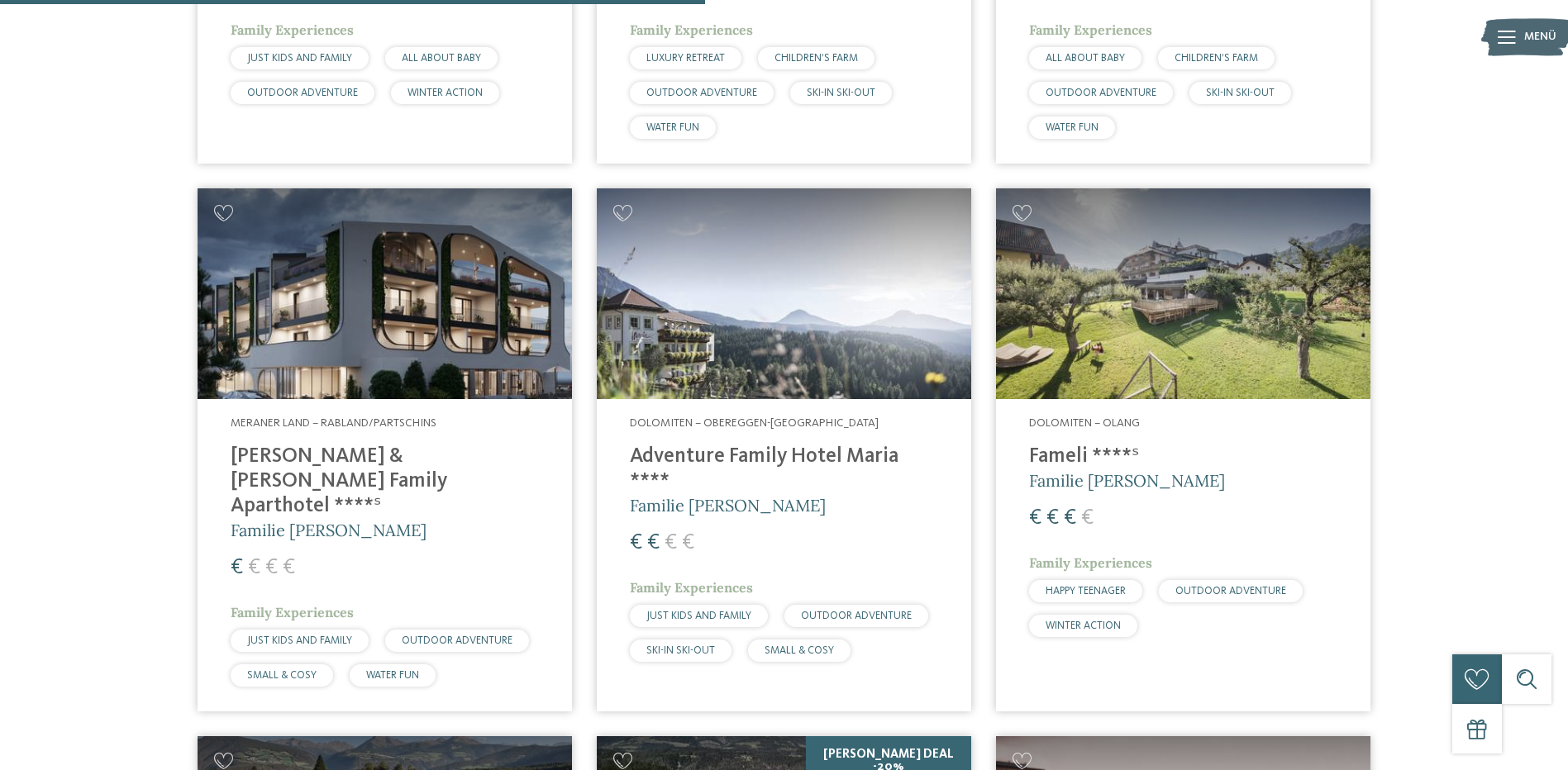
click at [1061, 444] on h4 "Fameli ****ˢ" at bounding box center [1183, 457] width 308 height 25
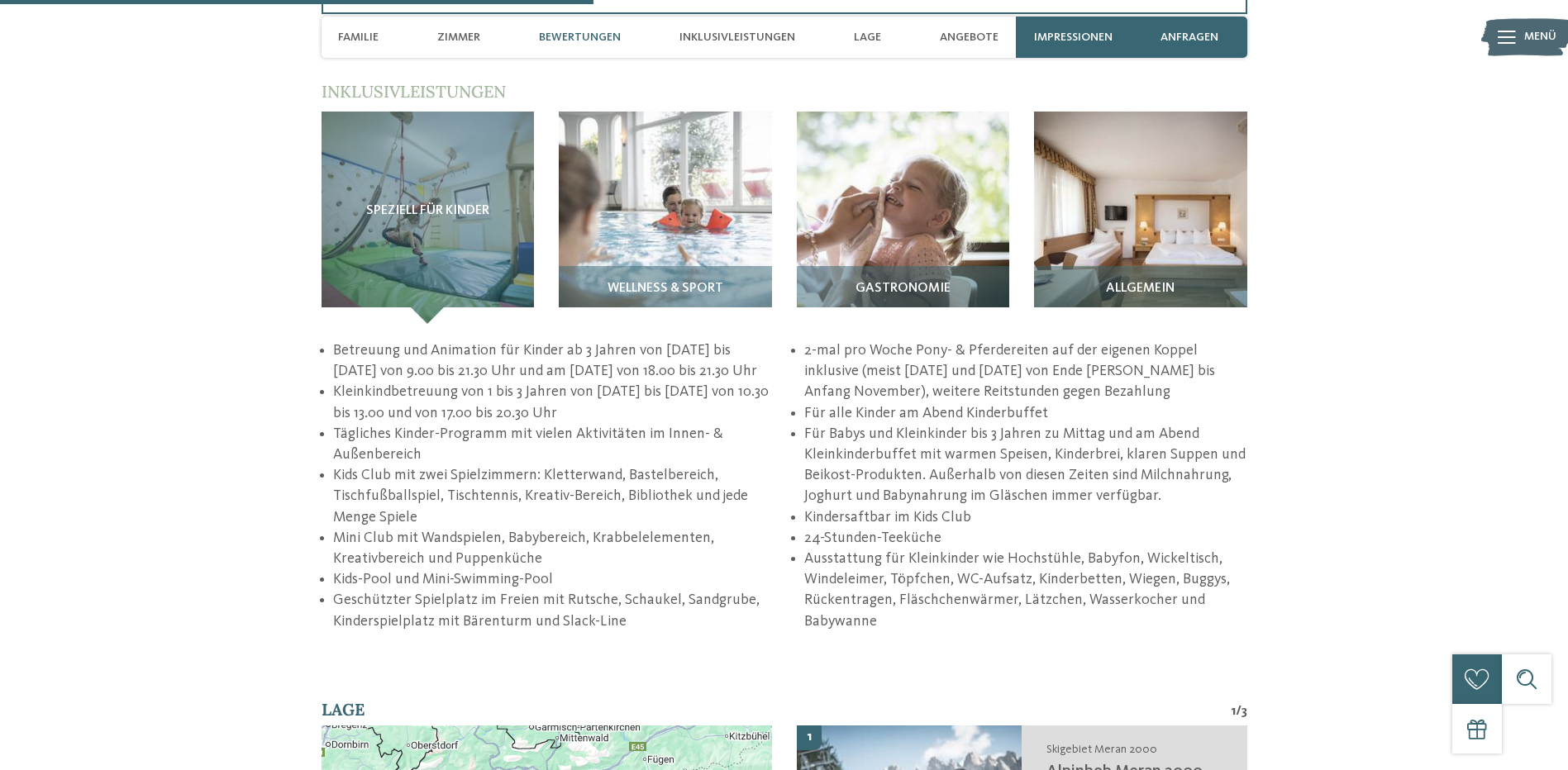
scroll to position [2314, 0]
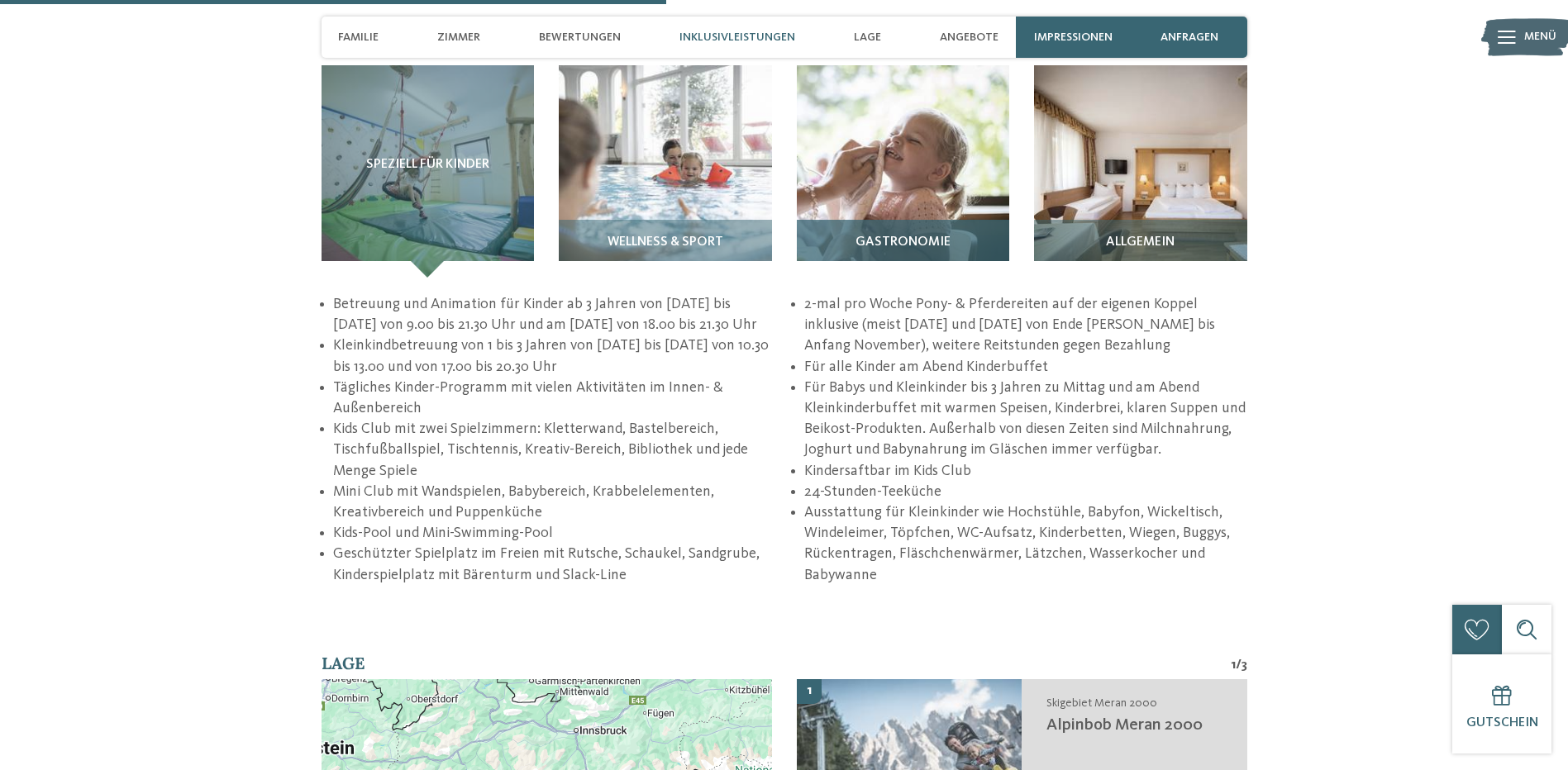
click at [920, 236] on span "Gastronomie" at bounding box center [903, 243] width 95 height 15
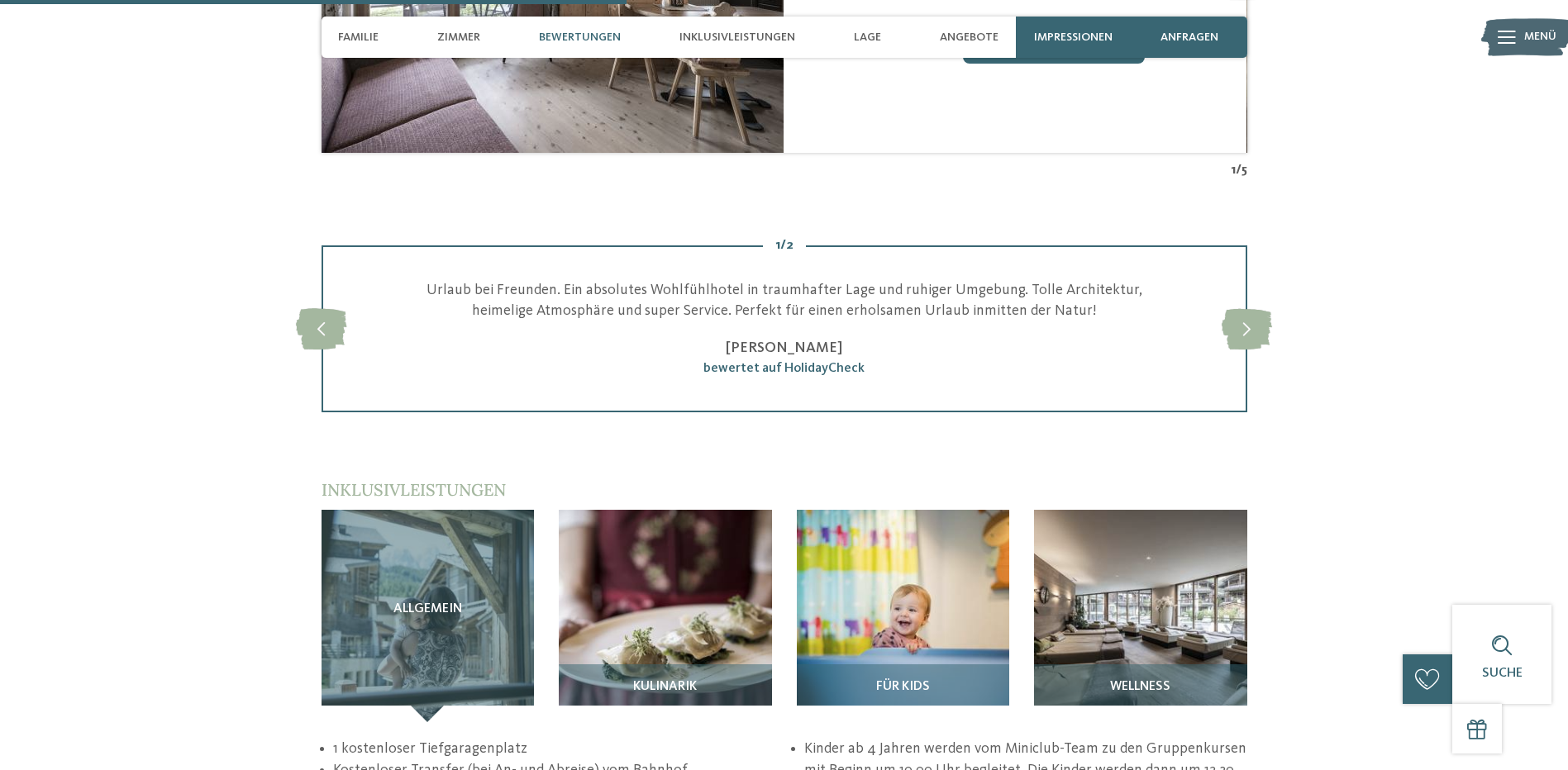
scroll to position [2314, 0]
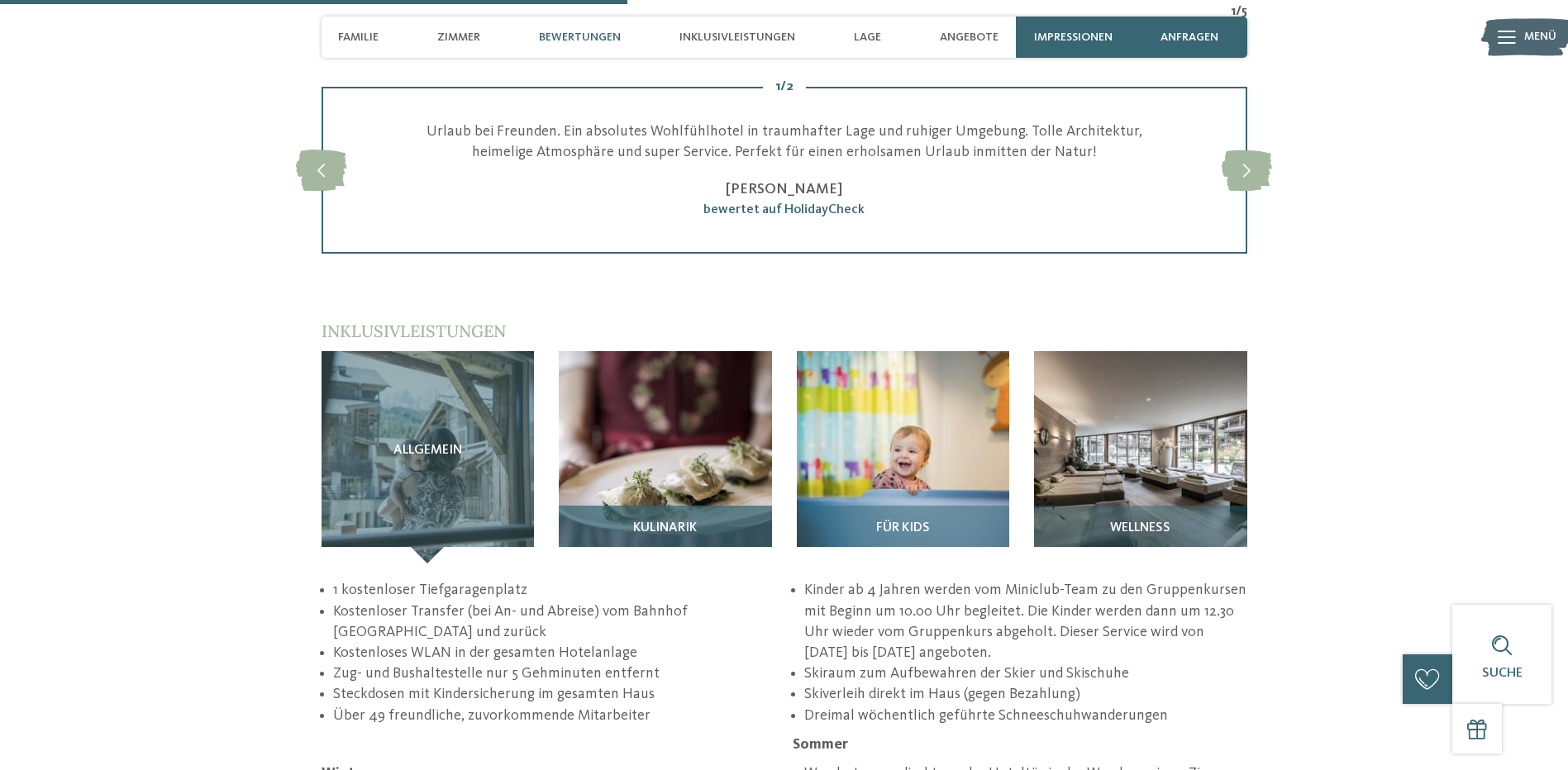
click at [664, 521] on span "Kulinarik" at bounding box center [665, 528] width 63 height 15
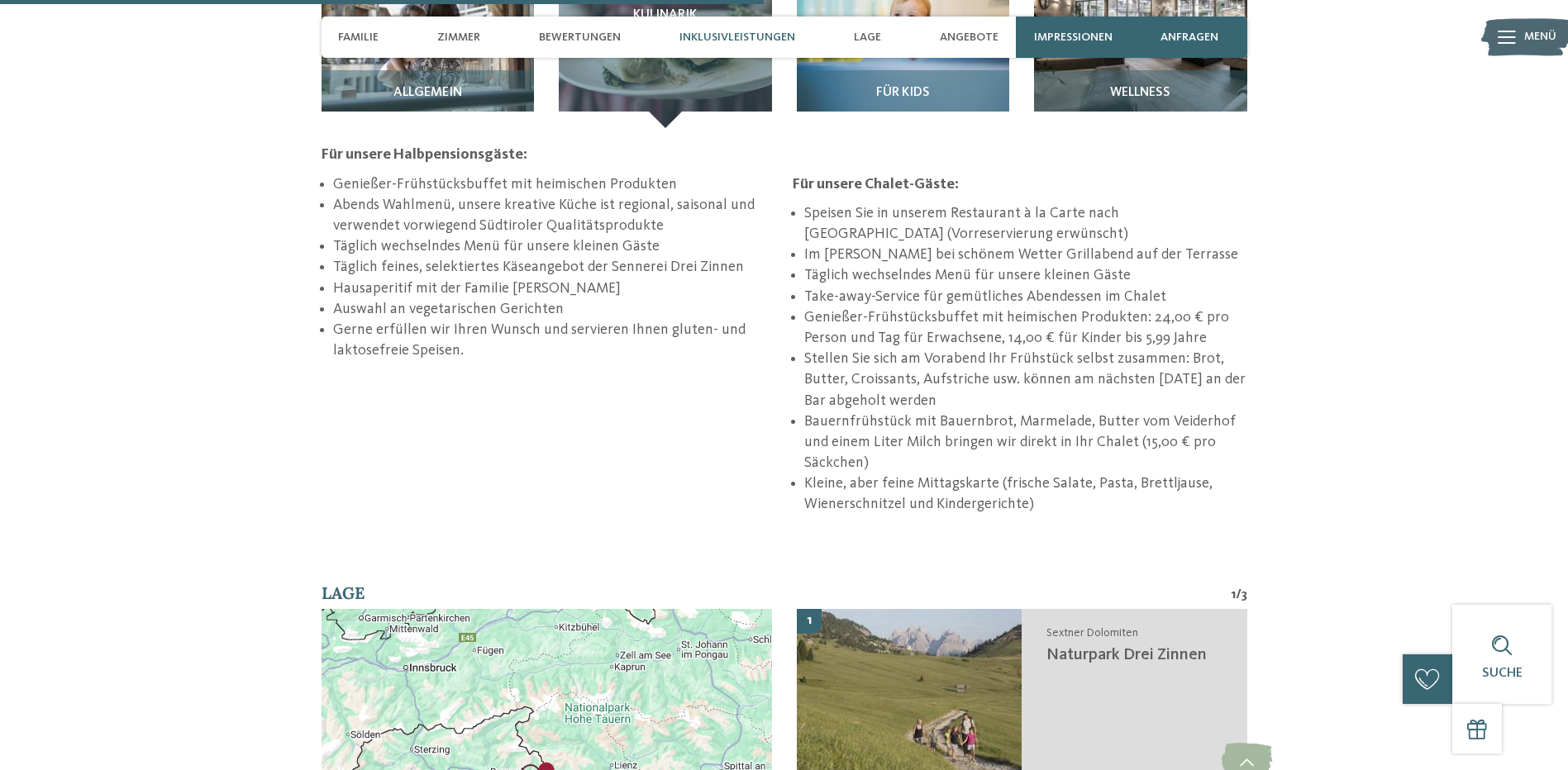
scroll to position [2892, 0]
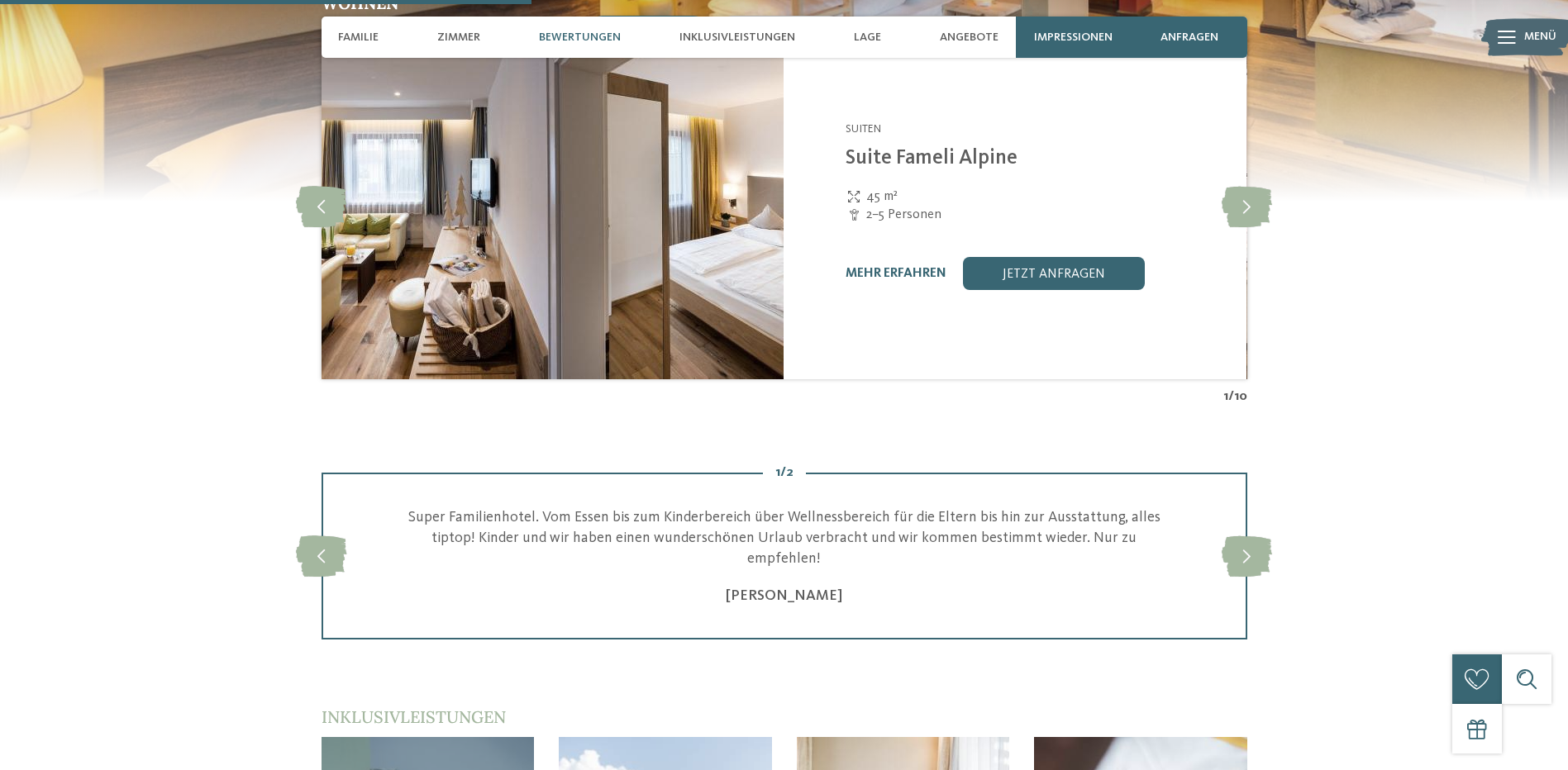
scroll to position [2065, 0]
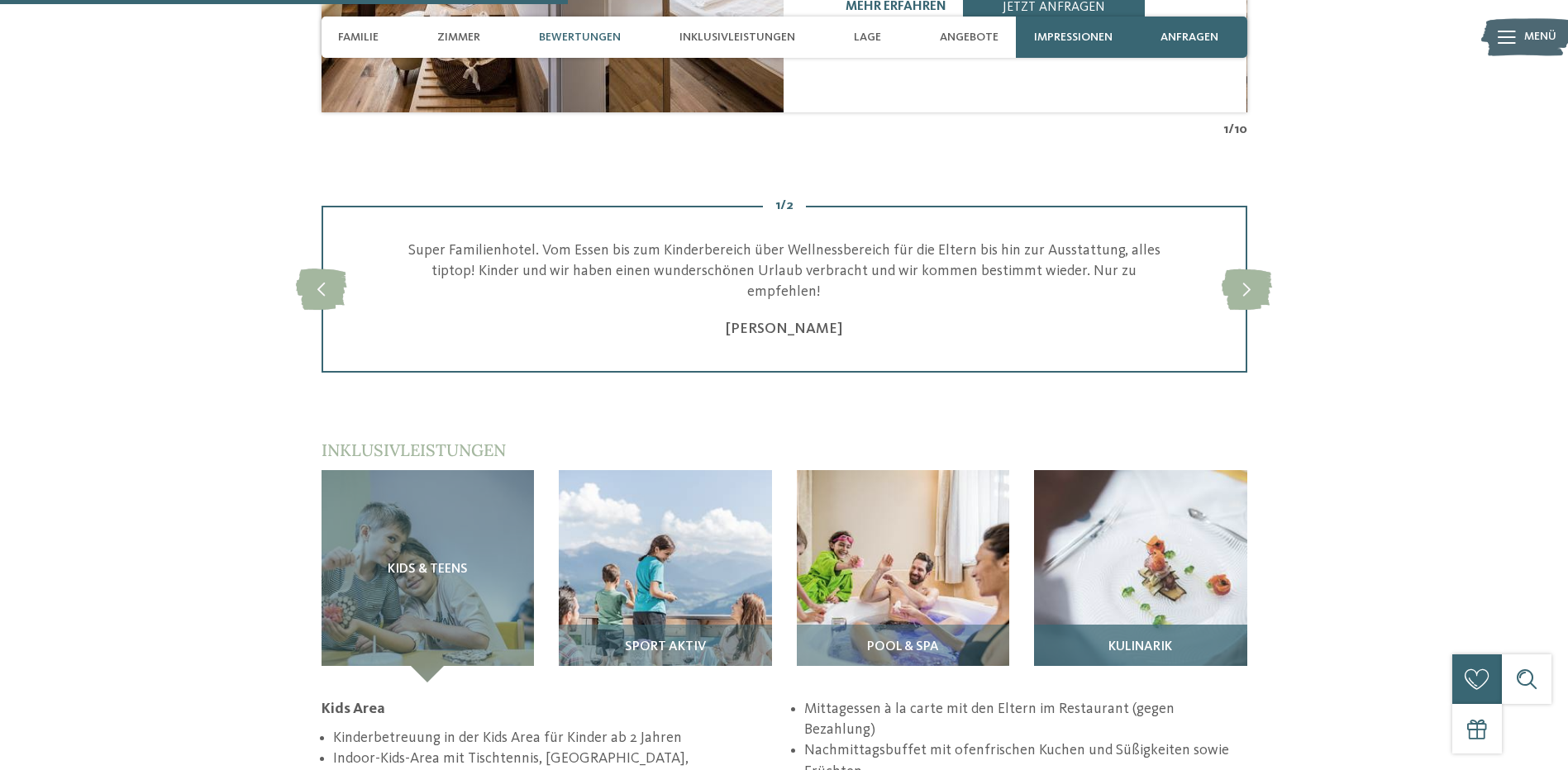
click at [1156, 641] on span "Kulinarik" at bounding box center [1140, 648] width 63 height 15
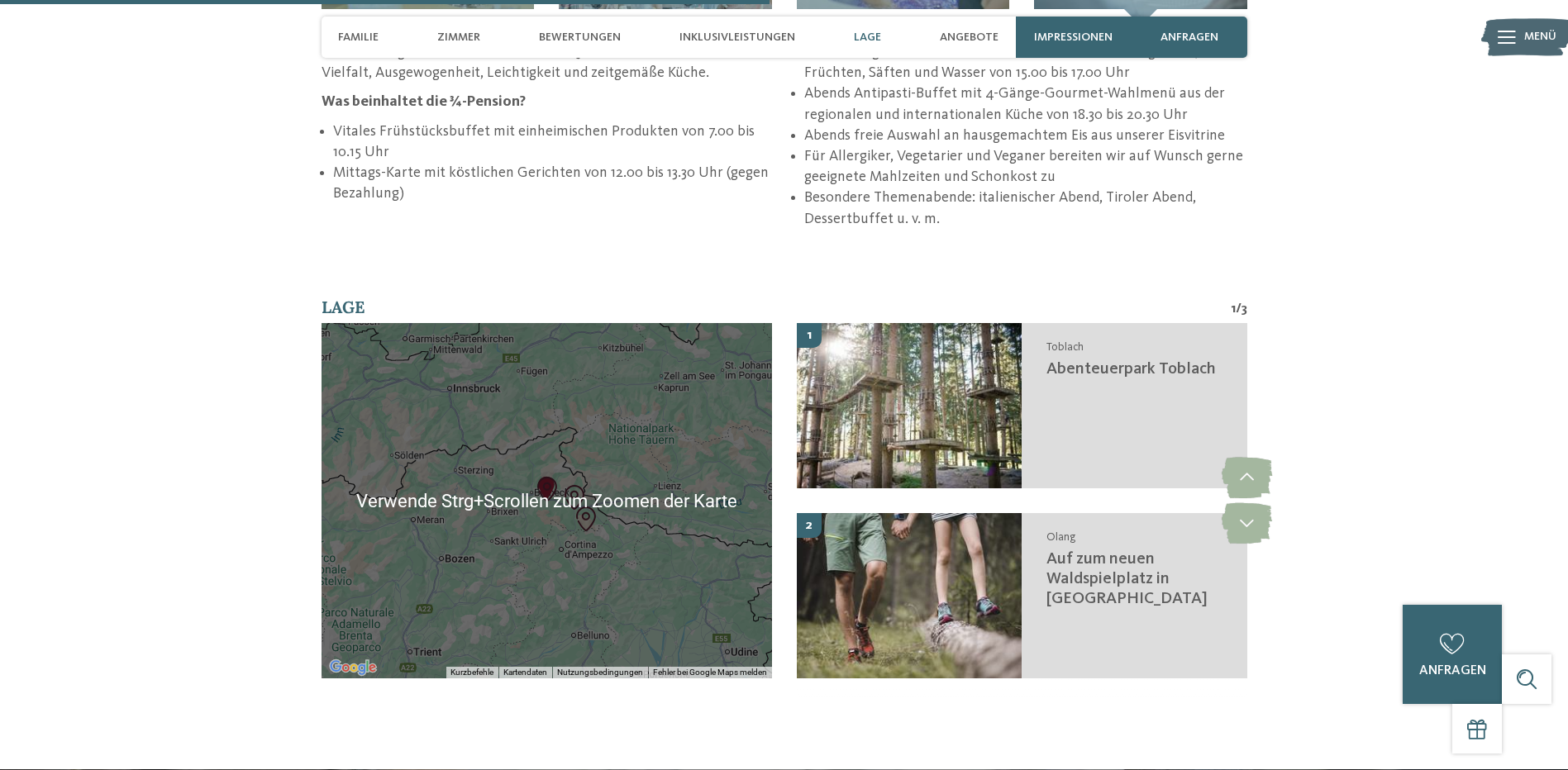
scroll to position [2726, 0]
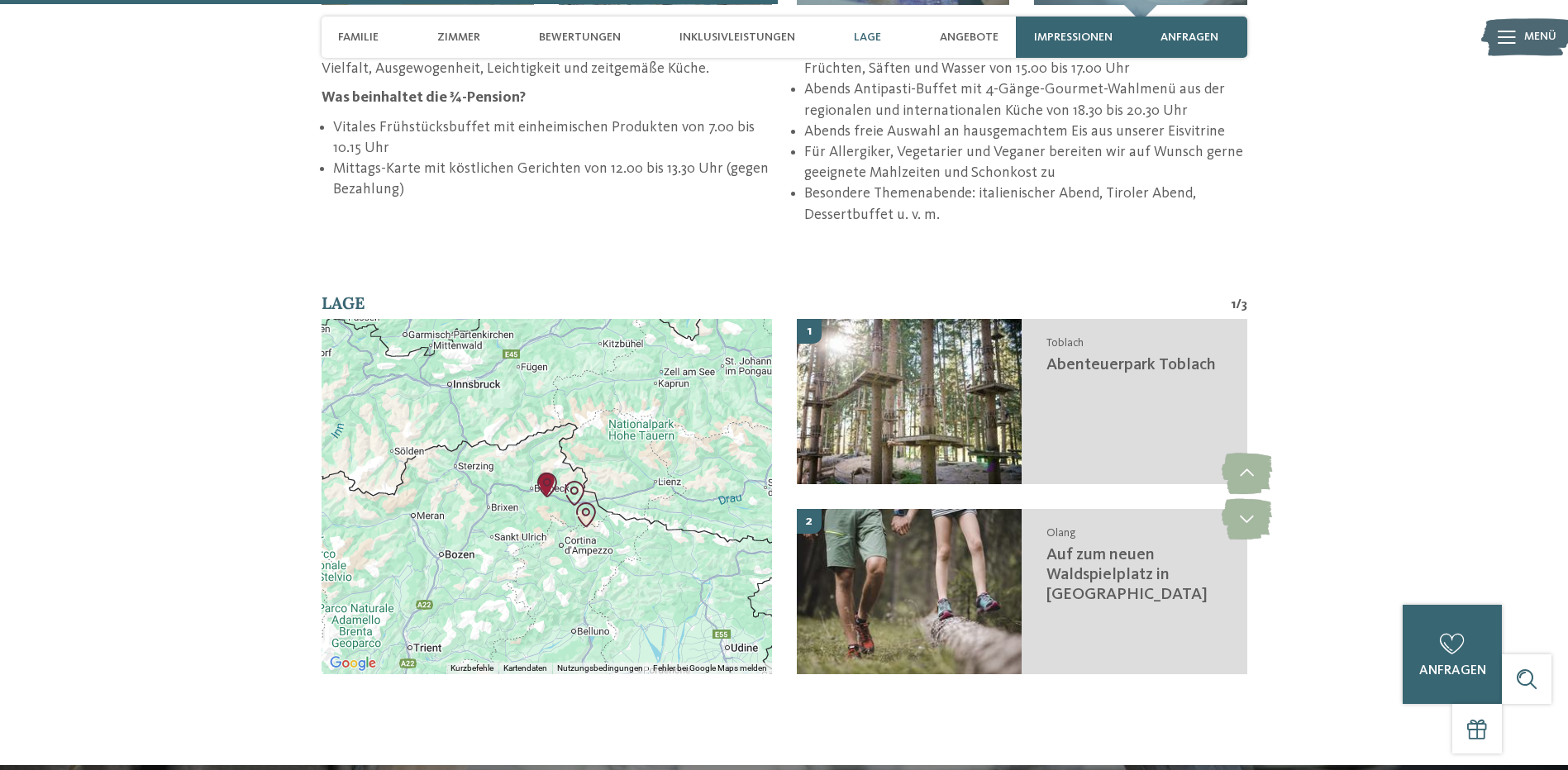
click at [551, 488] on div at bounding box center [547, 496] width 451 height 356
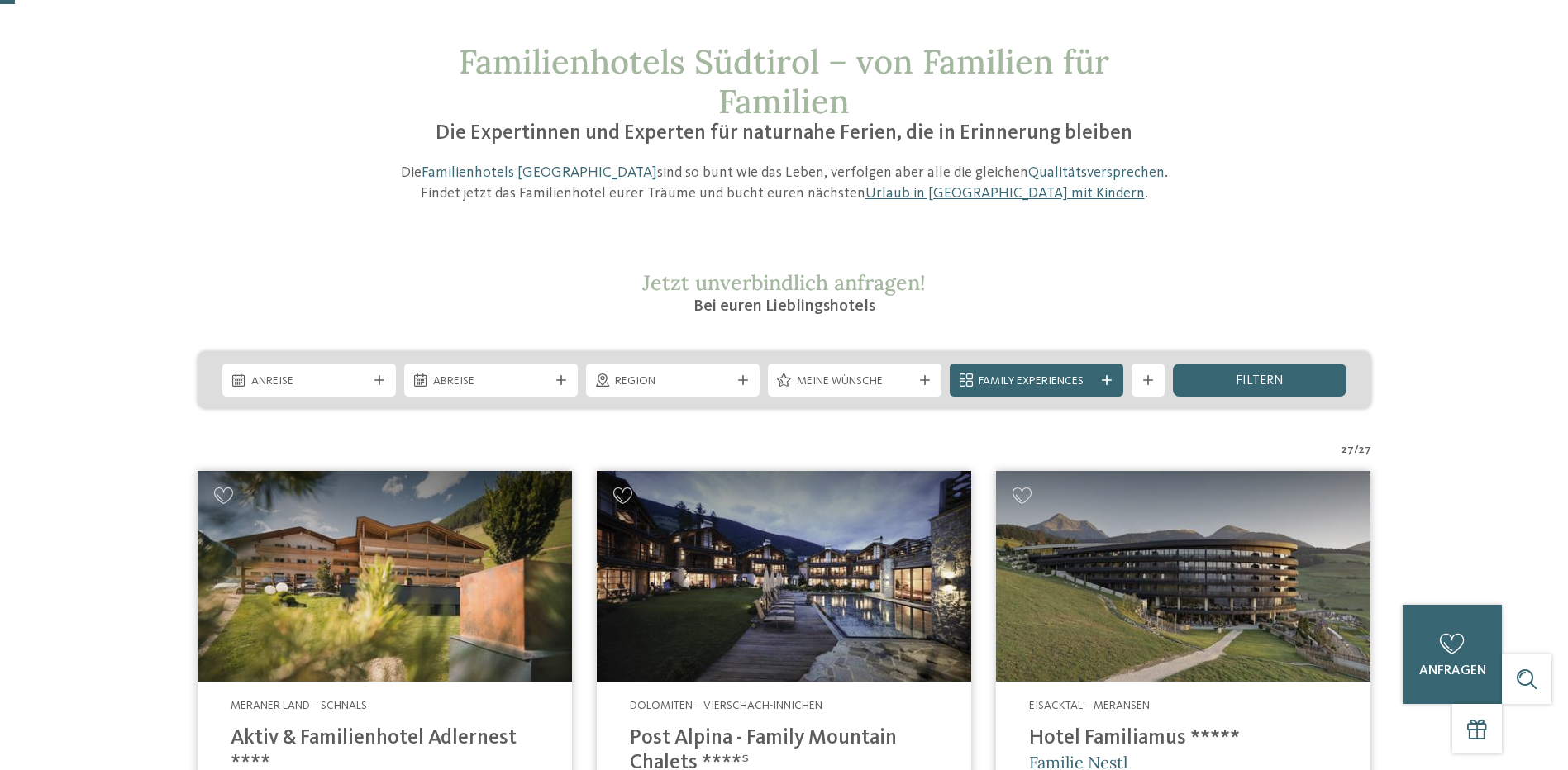
scroll to position [413, 0]
